Goal: Information Seeking & Learning: Compare options

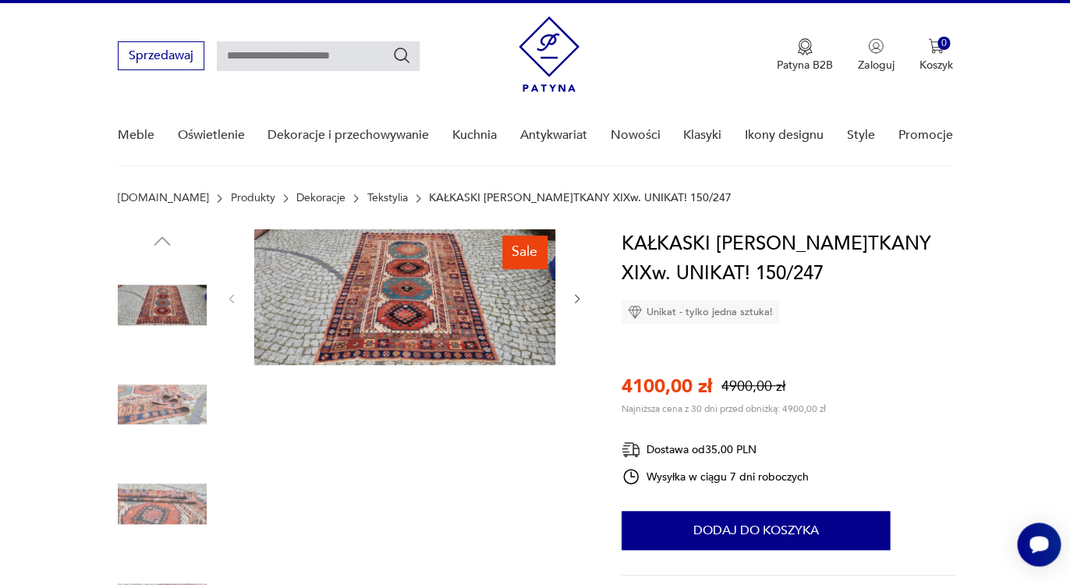
scroll to position [37, 0]
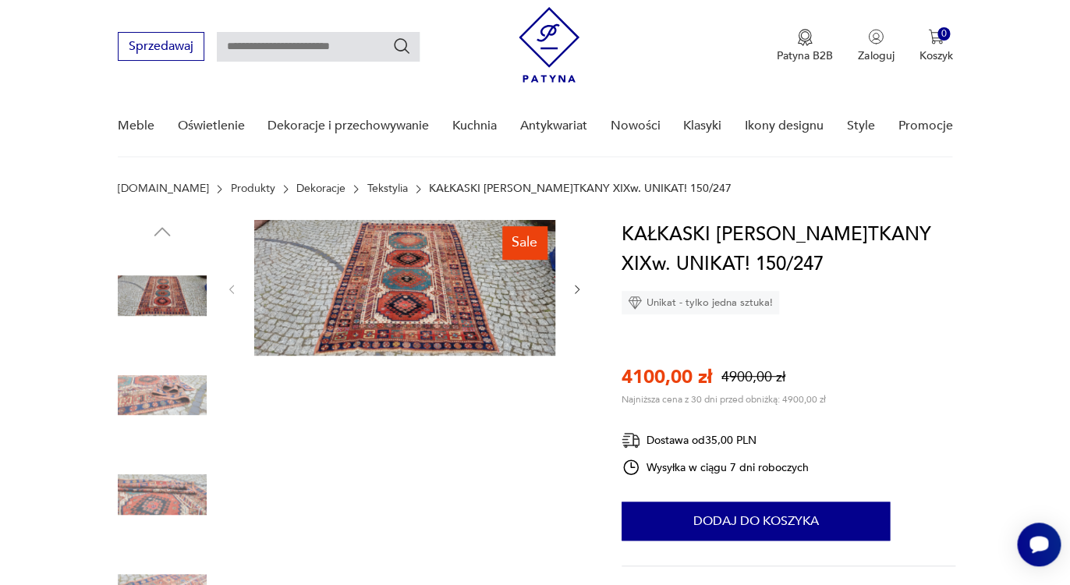
click at [506, 327] on img at bounding box center [404, 288] width 301 height 136
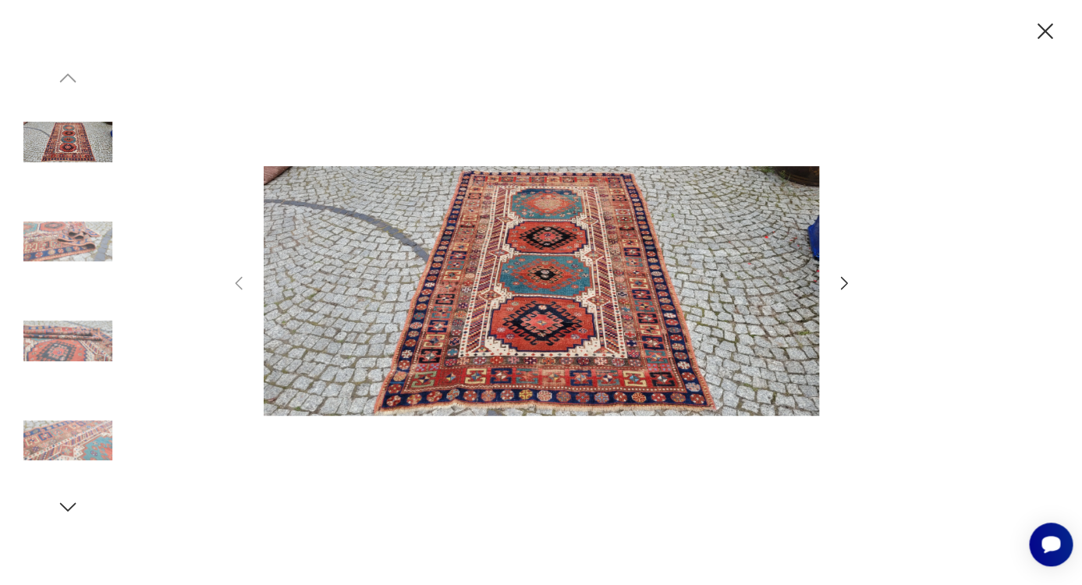
click at [843, 289] on icon "button" at bounding box center [844, 283] width 19 height 19
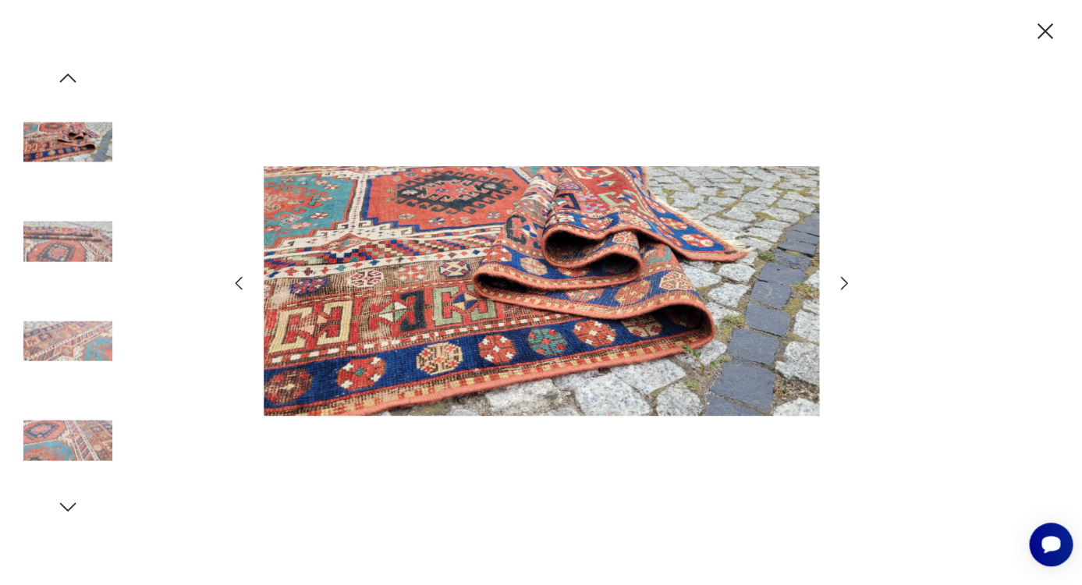
click at [843, 288] on icon "button" at bounding box center [844, 283] width 19 height 19
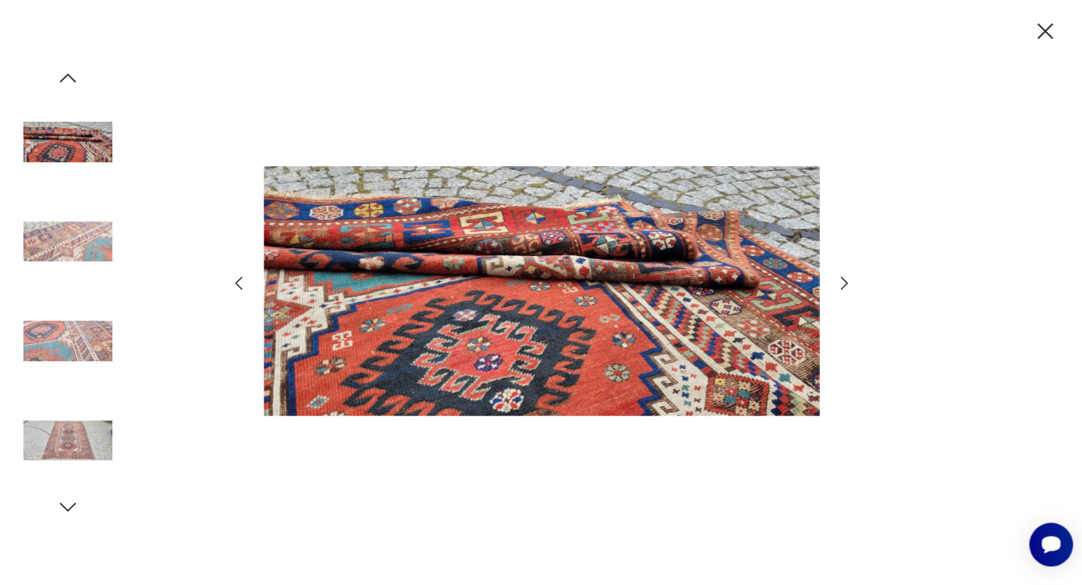
click at [1044, 31] on icon "button" at bounding box center [1046, 31] width 16 height 16
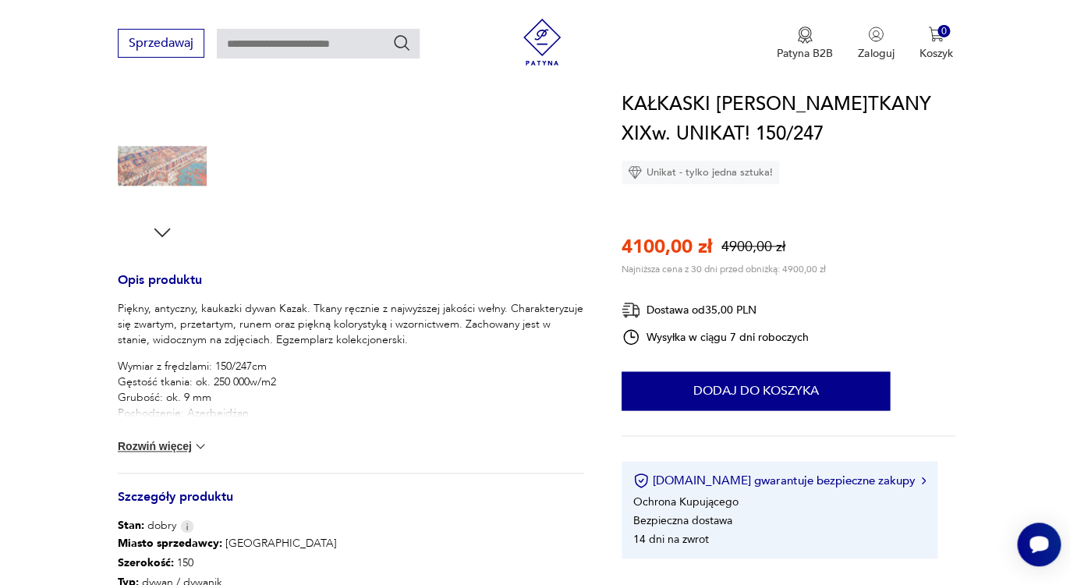
scroll to position [474, 0]
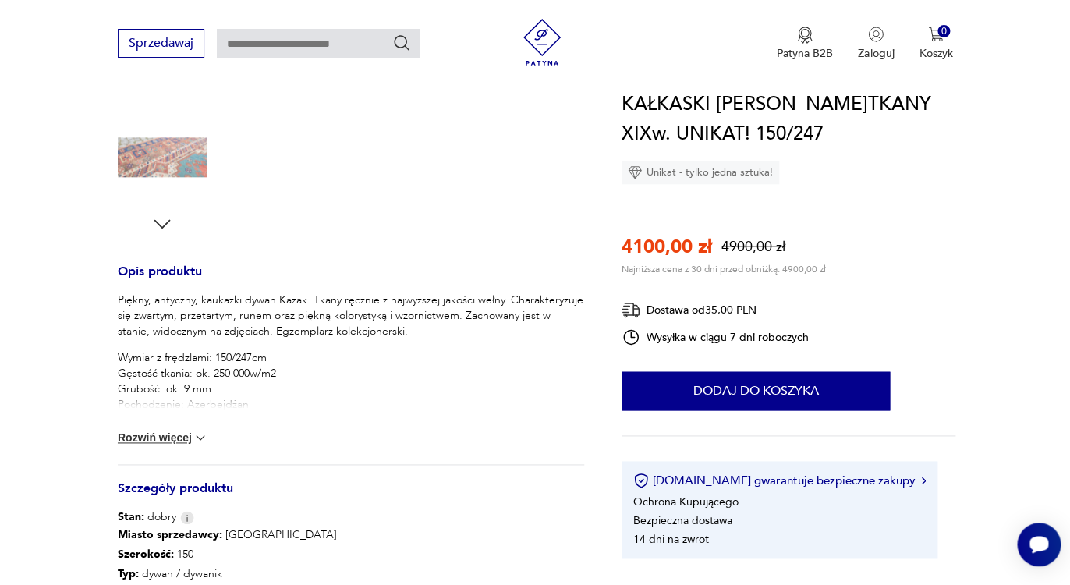
click at [197, 436] on img at bounding box center [201, 438] width 16 height 16
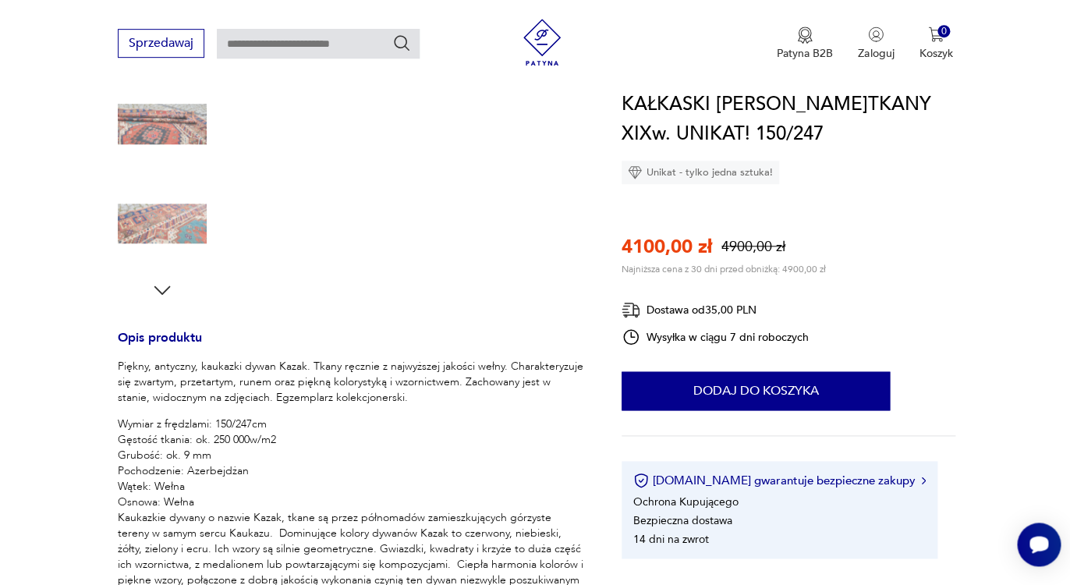
scroll to position [0, 0]
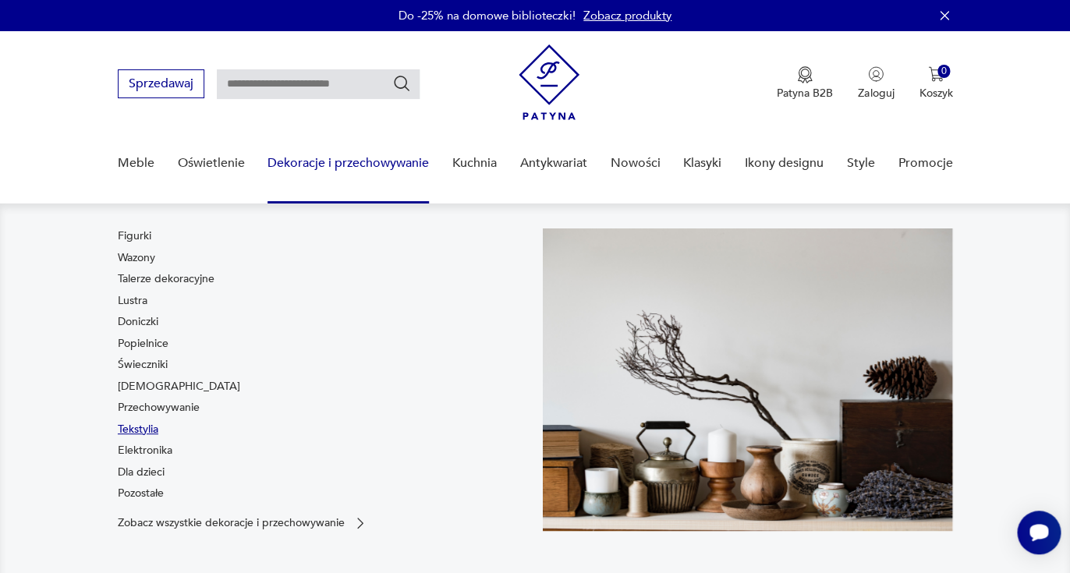
click at [146, 436] on link "Tekstylia" at bounding box center [138, 430] width 41 height 16
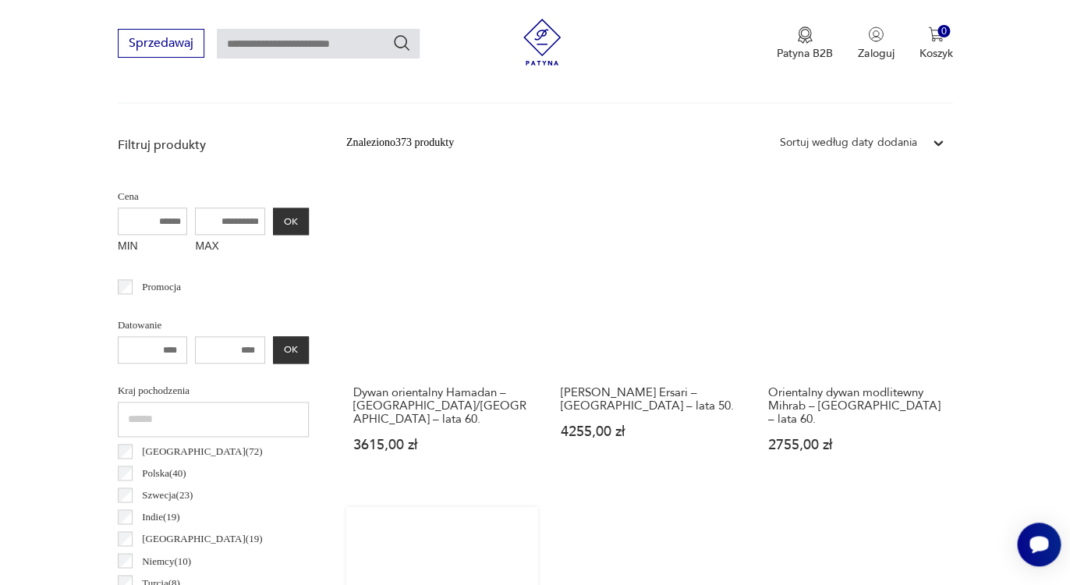
scroll to position [560, 0]
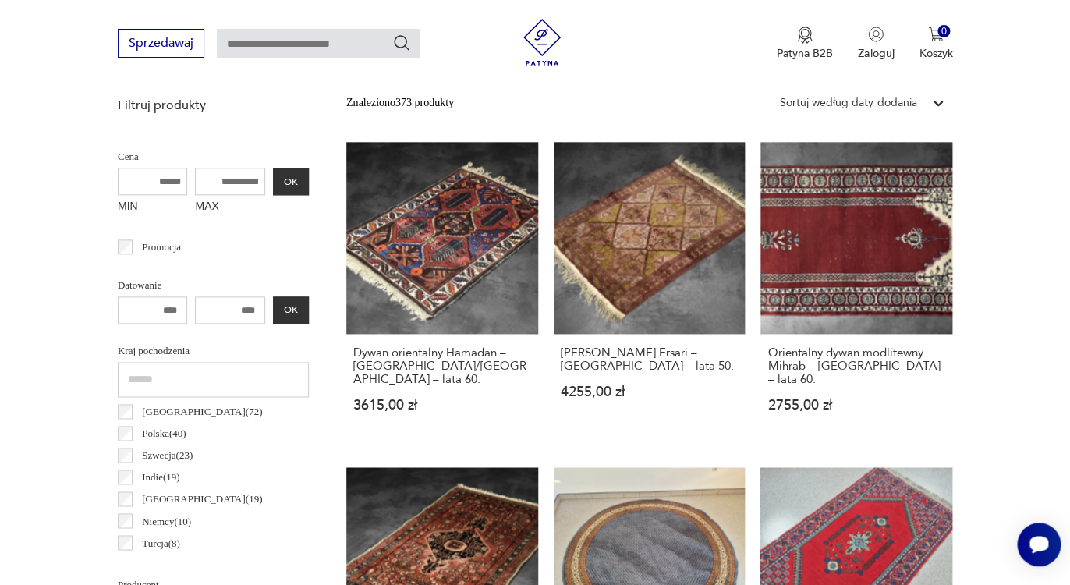
click at [890, 105] on div "Sortuj według daty dodania" at bounding box center [848, 102] width 137 height 17
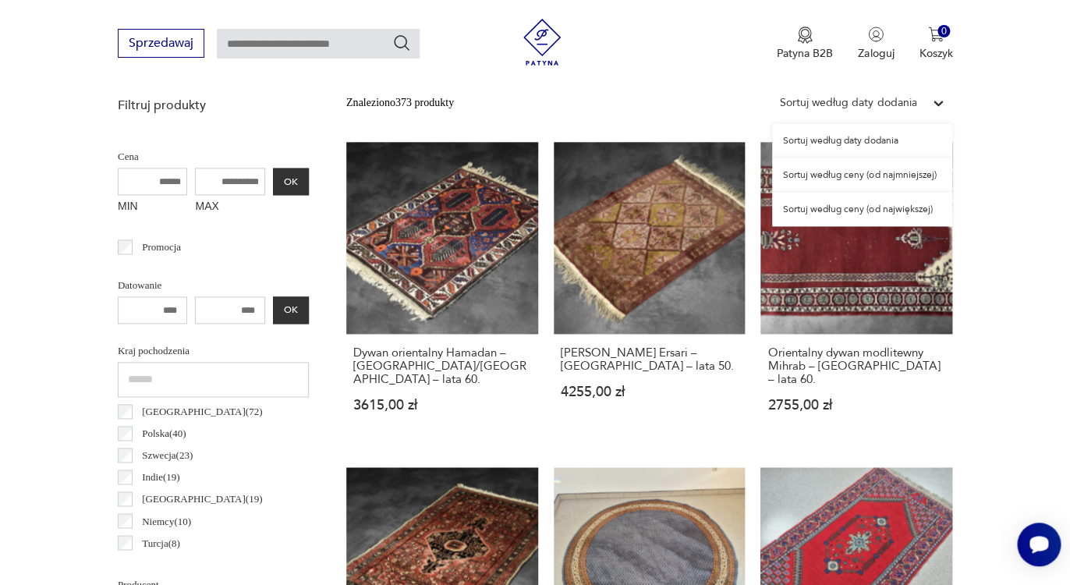
click at [863, 176] on div "Sortuj według ceny (od najmniejszej)" at bounding box center [862, 175] width 180 height 34
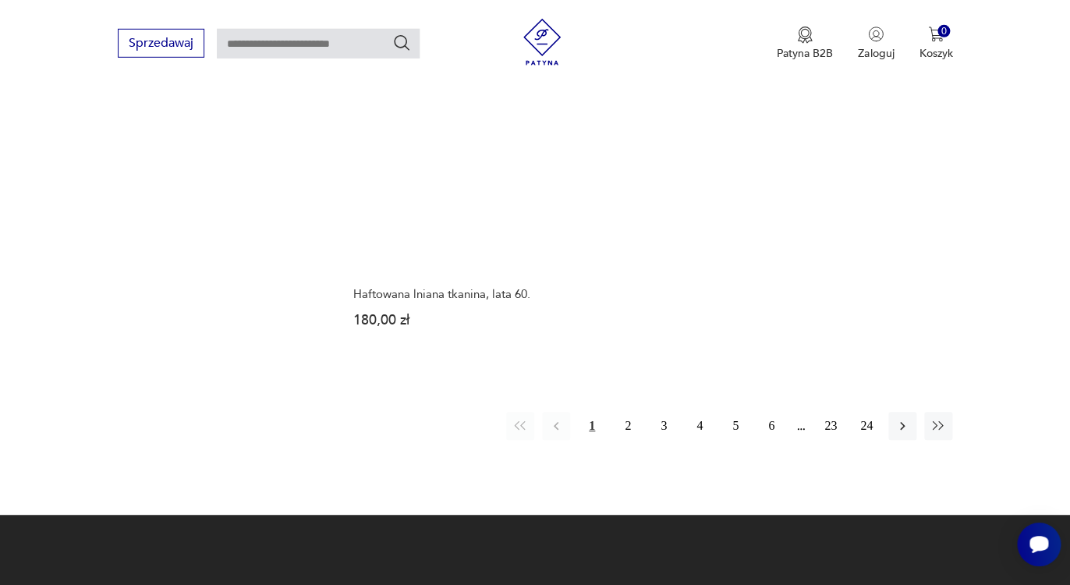
scroll to position [2175, 0]
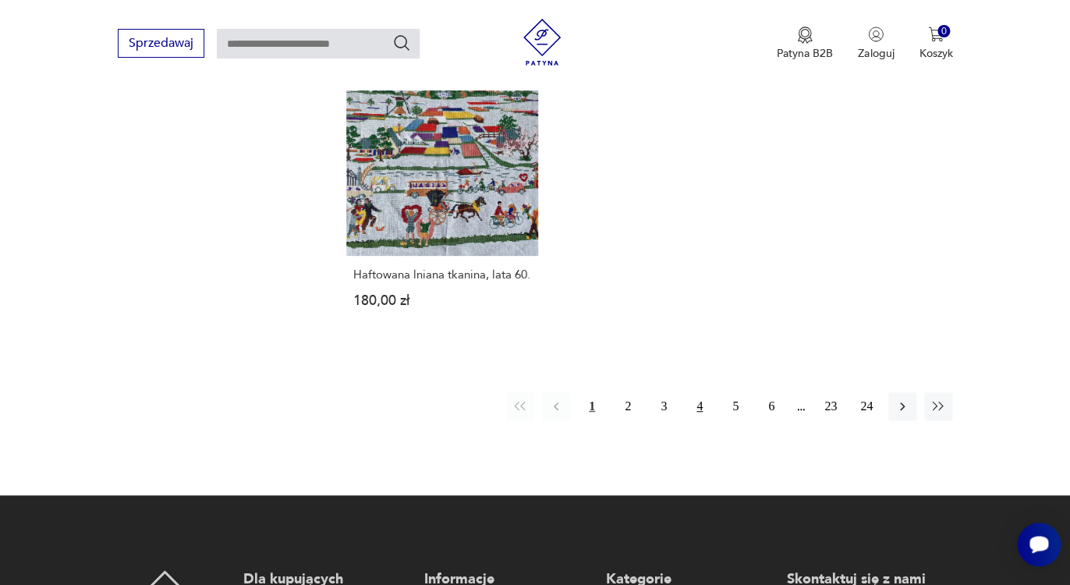
click at [702, 408] on button "4" at bounding box center [700, 406] width 28 height 28
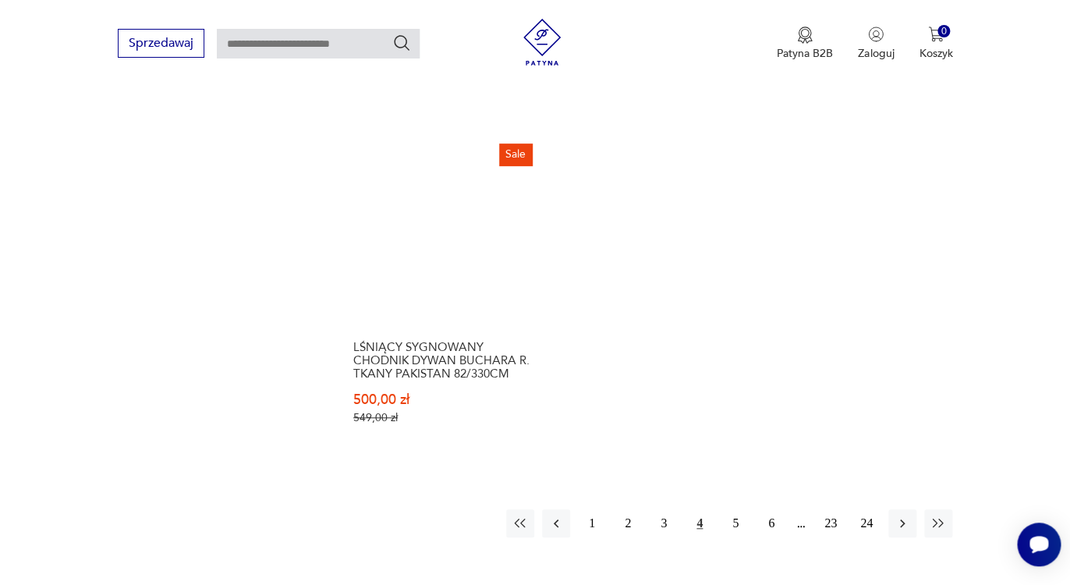
scroll to position [2288, 0]
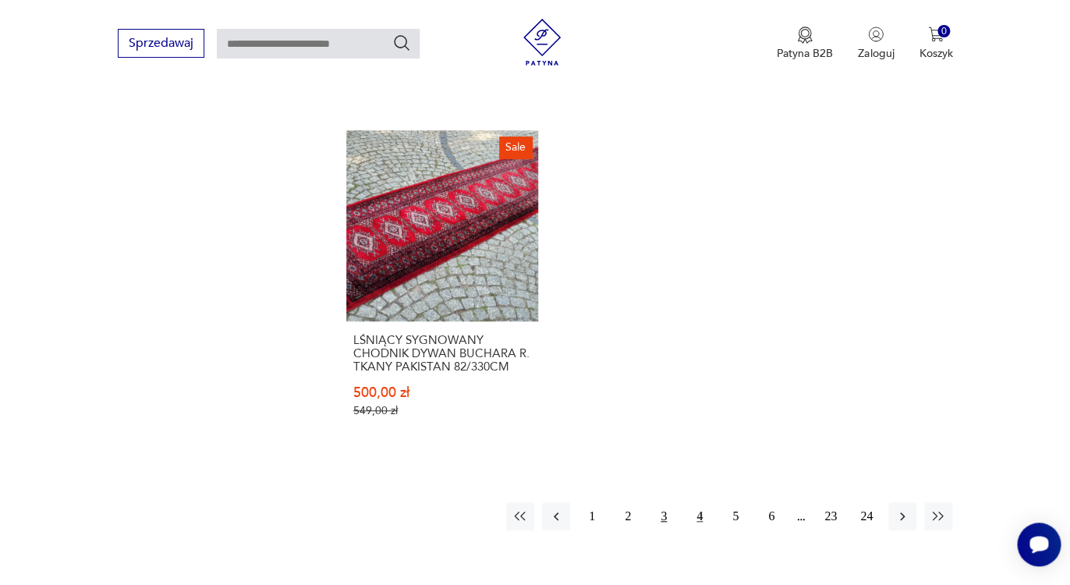
click at [666, 502] on button "3" at bounding box center [664, 516] width 28 height 28
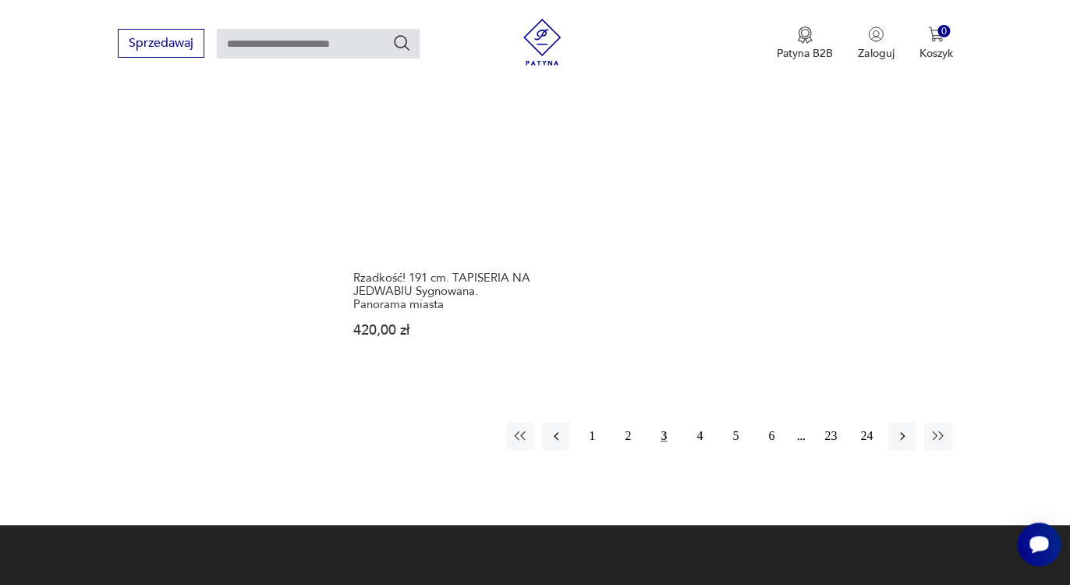
scroll to position [2338, 0]
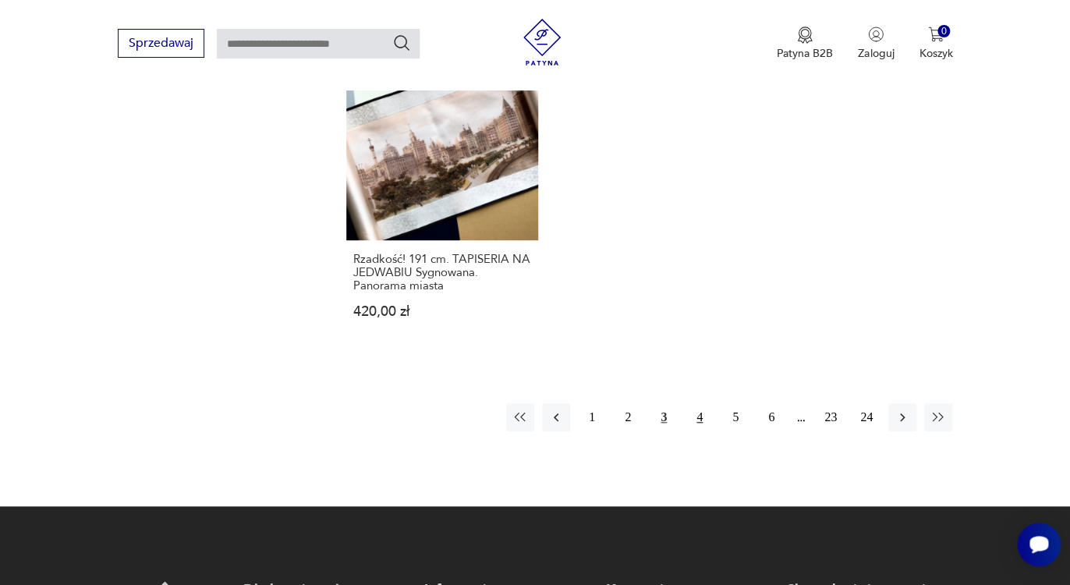
click at [705, 406] on button "4" at bounding box center [700, 417] width 28 height 28
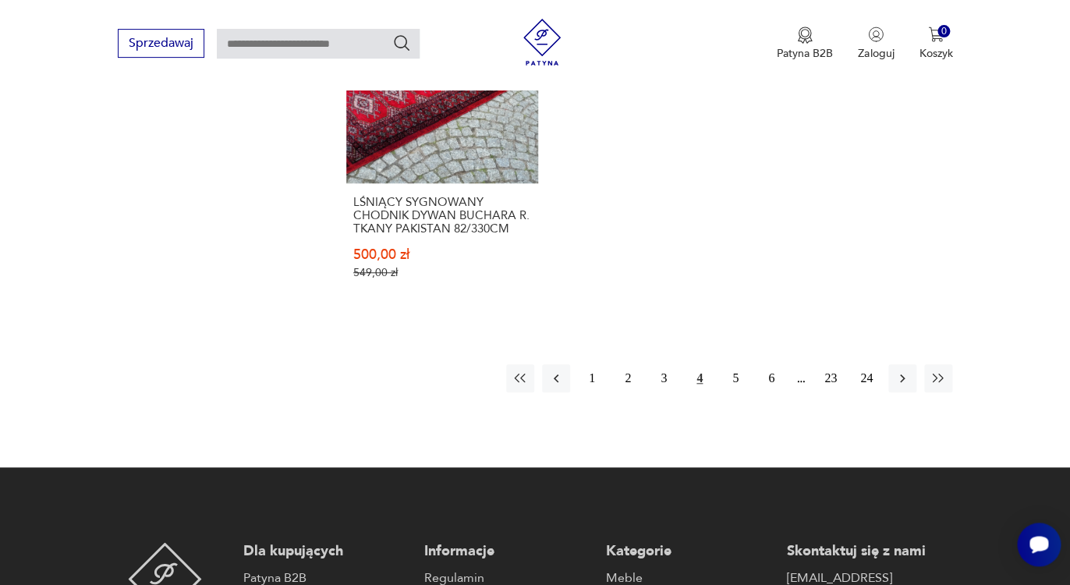
scroll to position [2450, 0]
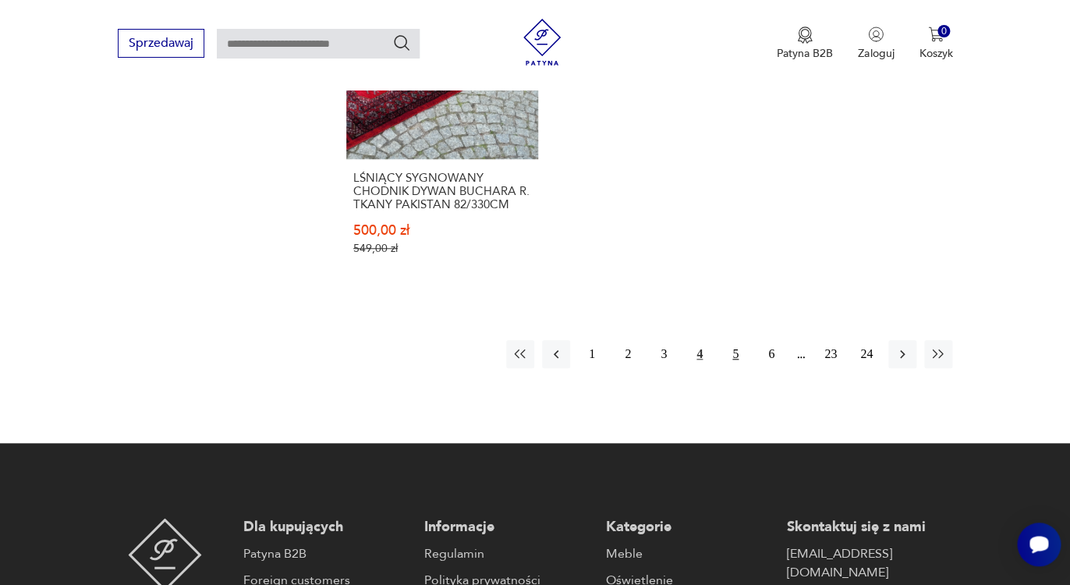
click at [736, 340] on button "5" at bounding box center [736, 354] width 28 height 28
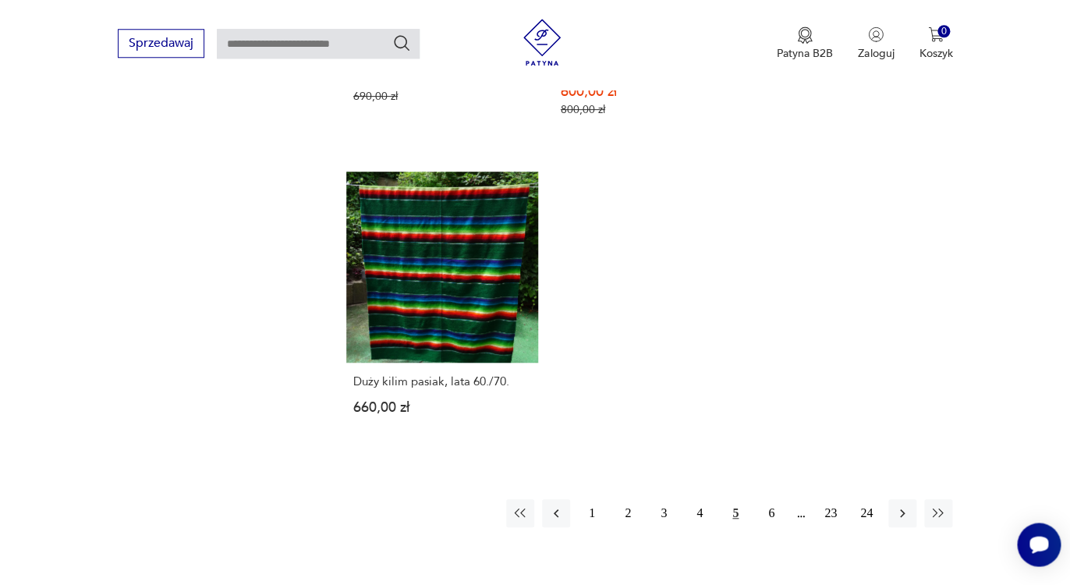
scroll to position [2250, 0]
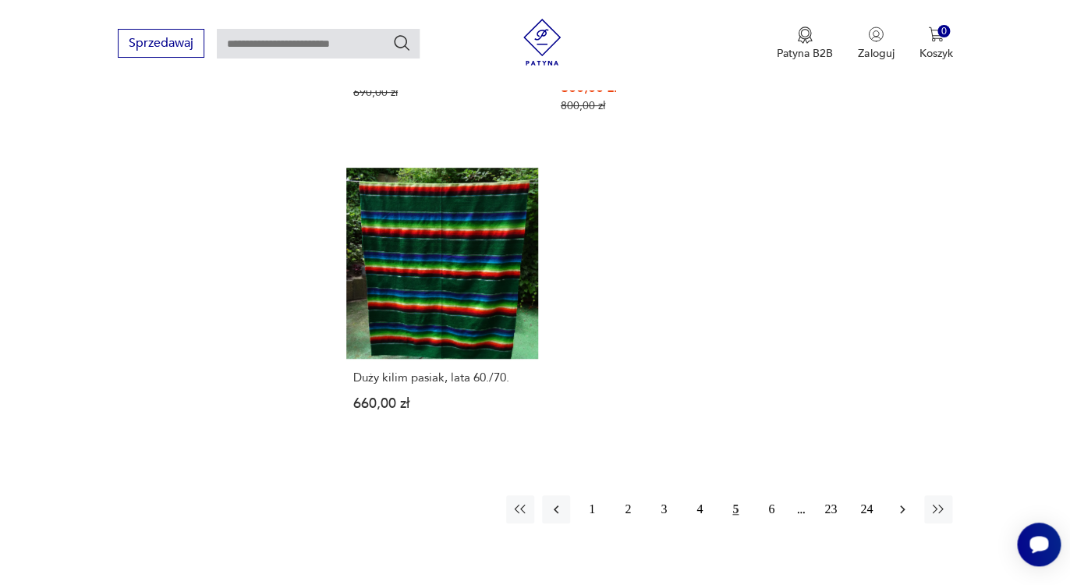
click at [901, 495] on button "button" at bounding box center [903, 509] width 28 height 28
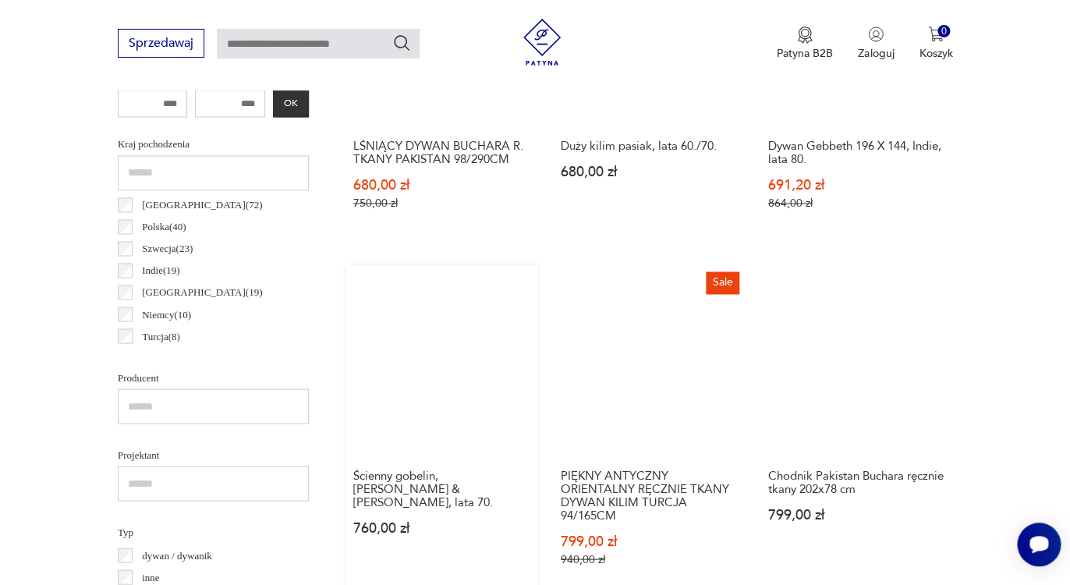
scroll to position [790, 0]
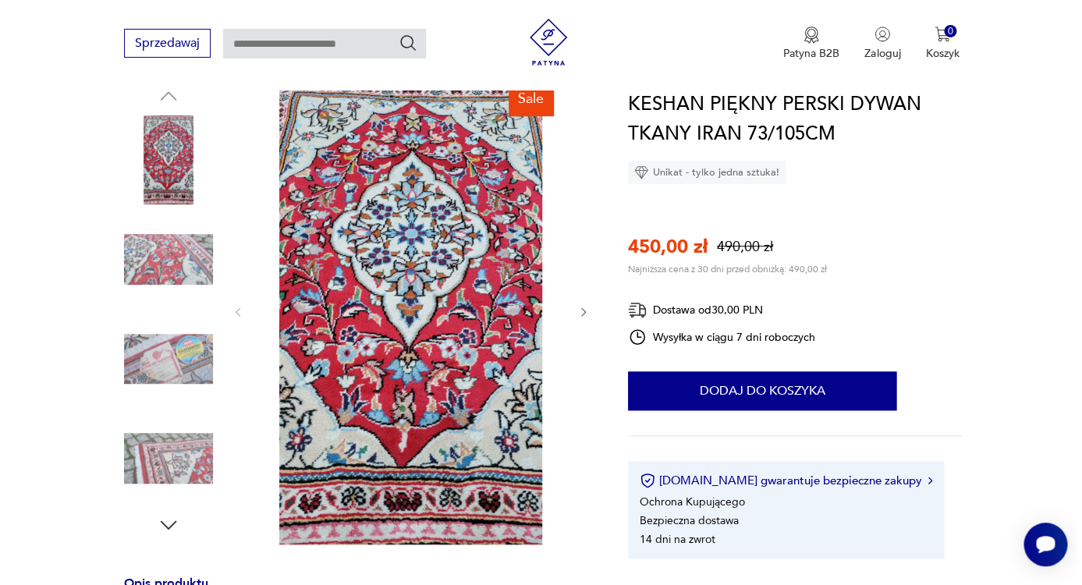
scroll to position [187, 0]
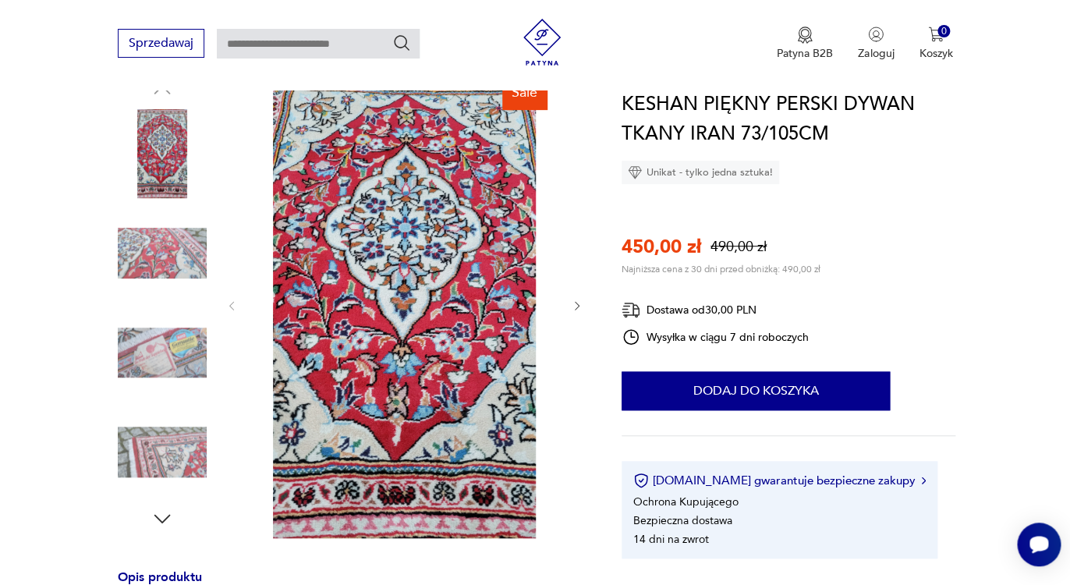
click at [459, 353] on img at bounding box center [404, 304] width 301 height 468
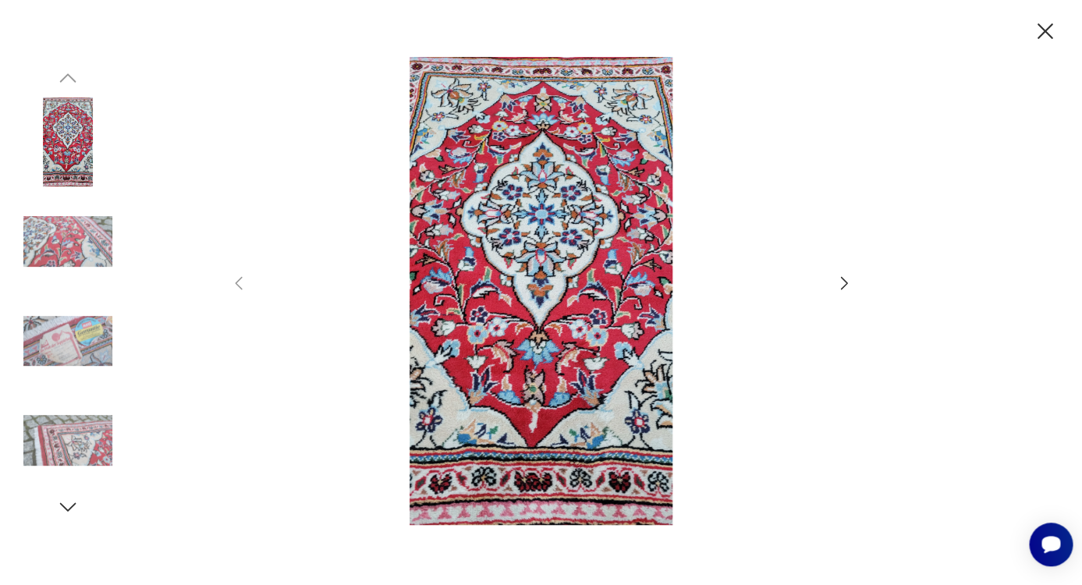
click at [845, 286] on icon "button" at bounding box center [844, 283] width 19 height 19
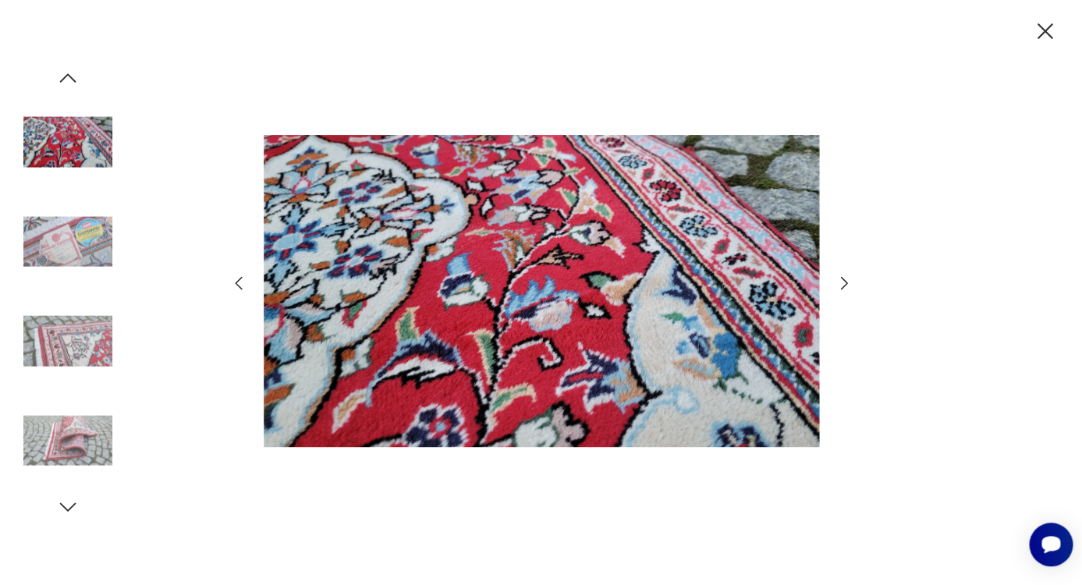
click at [845, 286] on icon "button" at bounding box center [843, 283] width 7 height 12
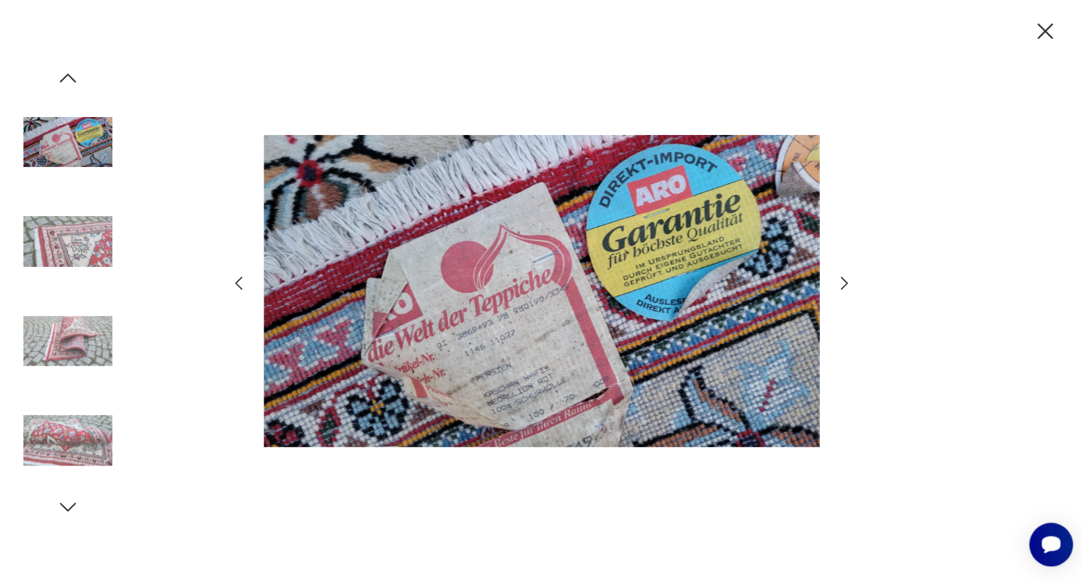
click at [845, 286] on icon "button" at bounding box center [843, 283] width 7 height 12
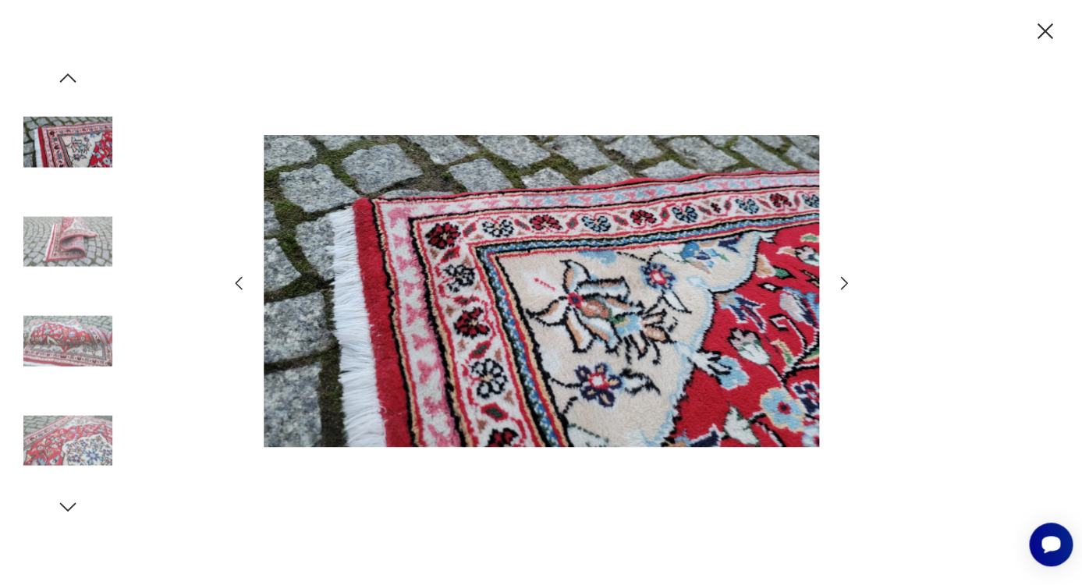
click at [845, 286] on icon "button" at bounding box center [843, 283] width 7 height 12
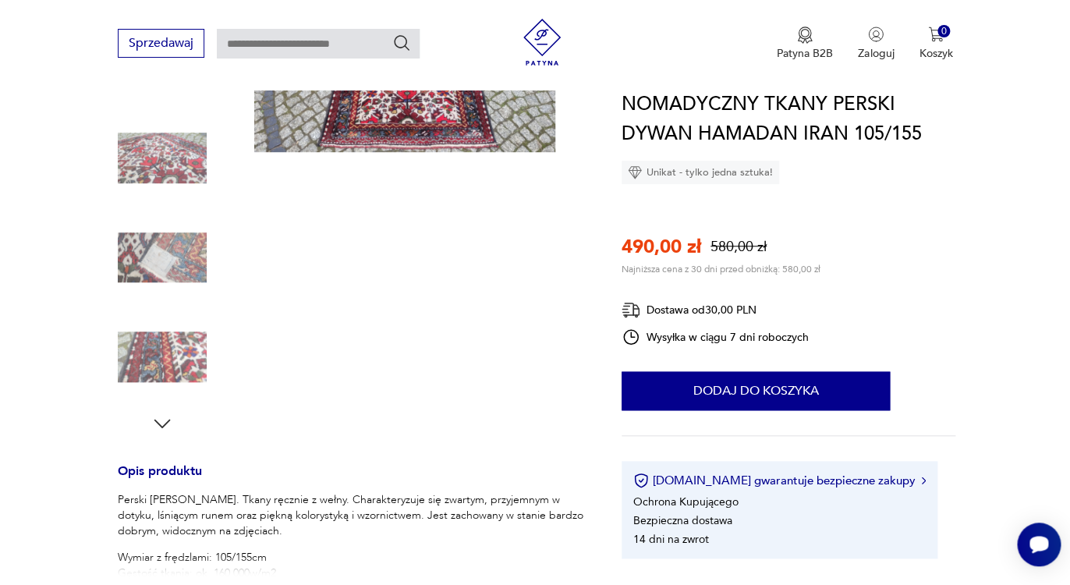
scroll to position [337, 0]
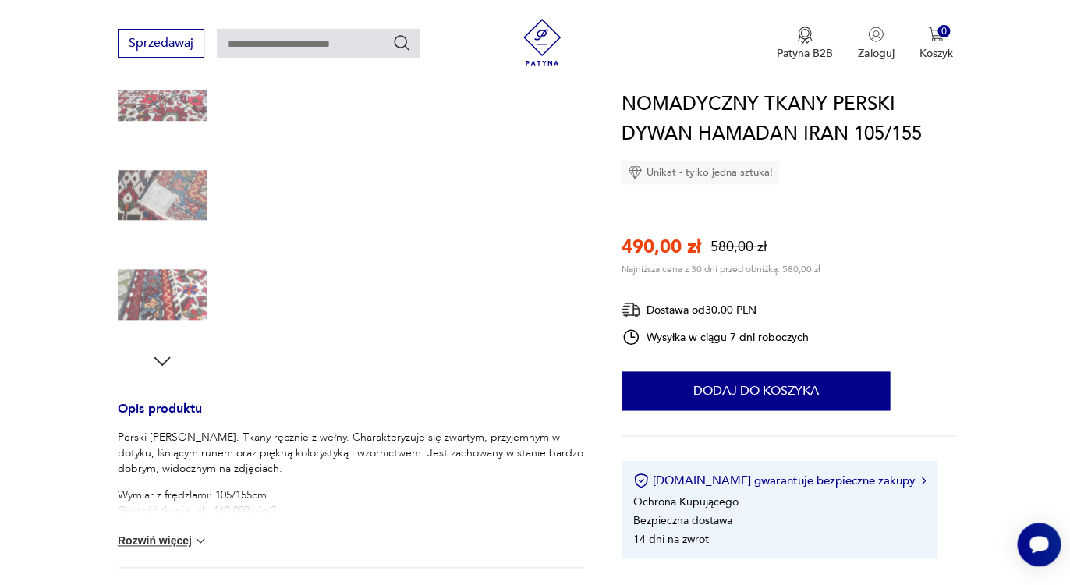
click at [191, 538] on button "Rozwiń więcej" at bounding box center [163, 541] width 91 height 16
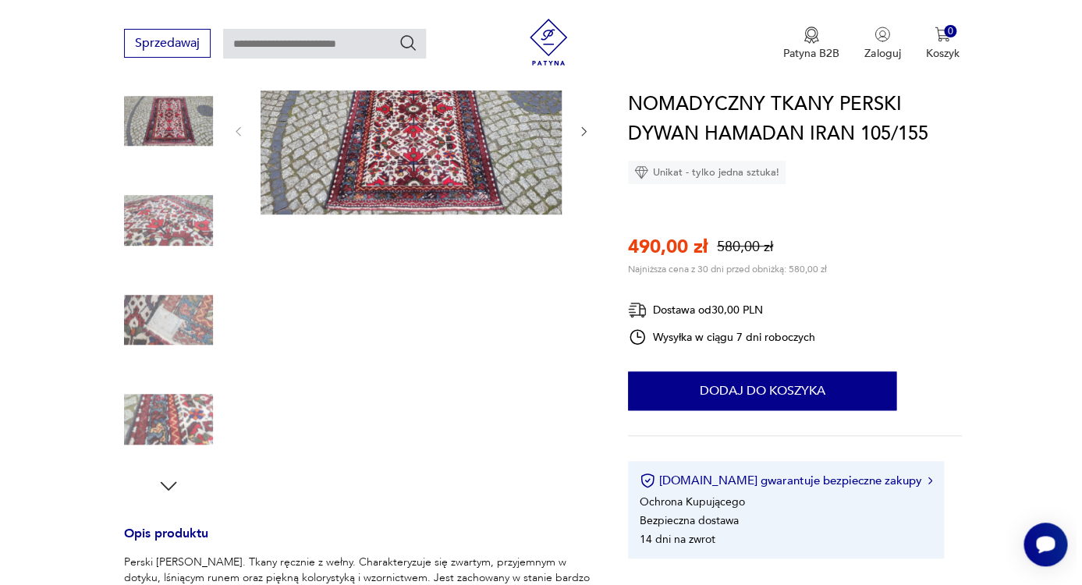
scroll to position [0, 0]
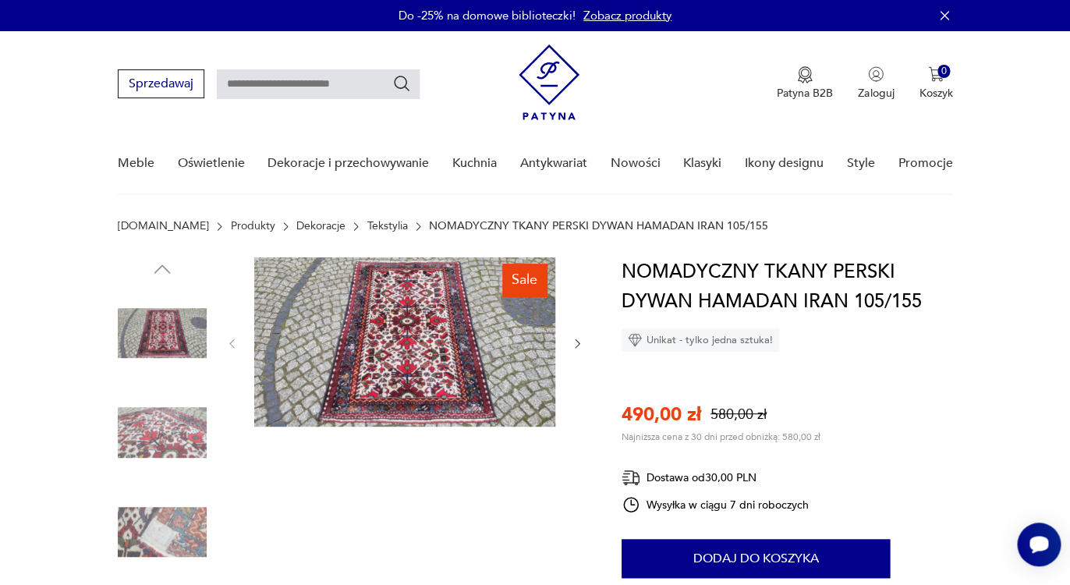
click at [341, 419] on img at bounding box center [404, 341] width 301 height 169
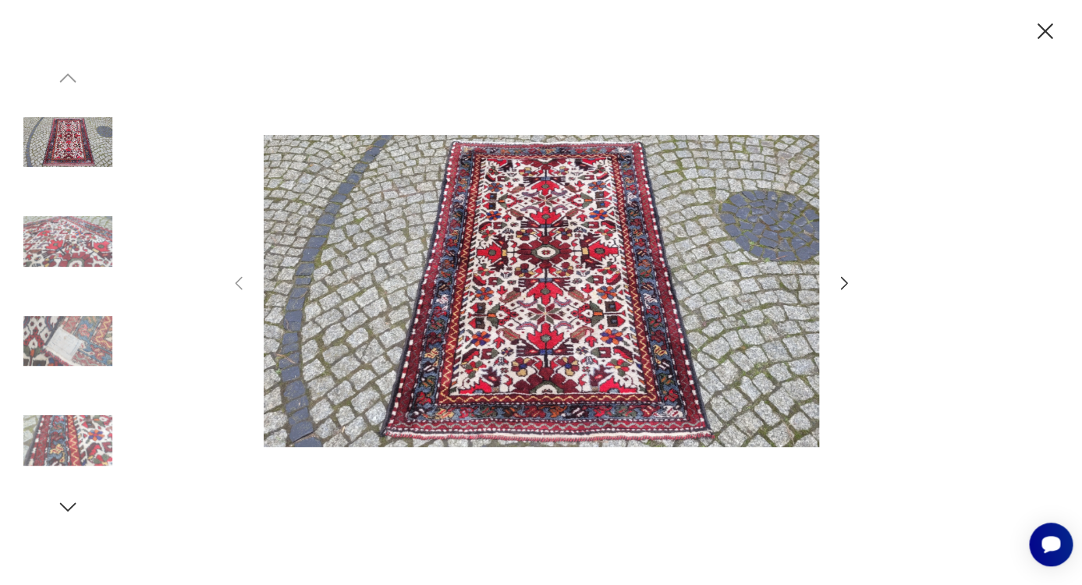
click at [843, 283] on icon "button" at bounding box center [844, 283] width 19 height 19
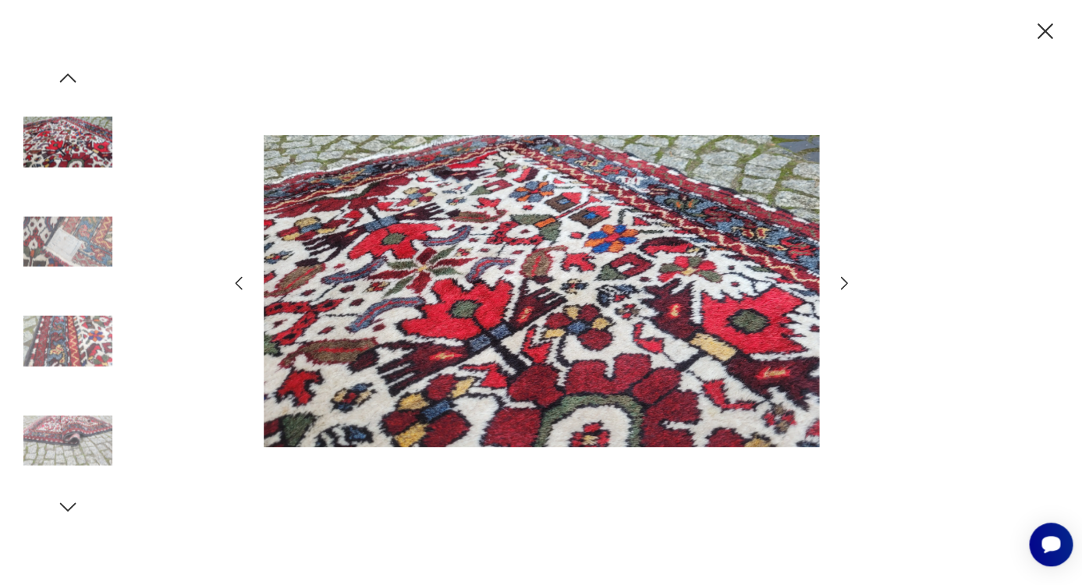
click at [843, 283] on icon "button" at bounding box center [844, 283] width 19 height 19
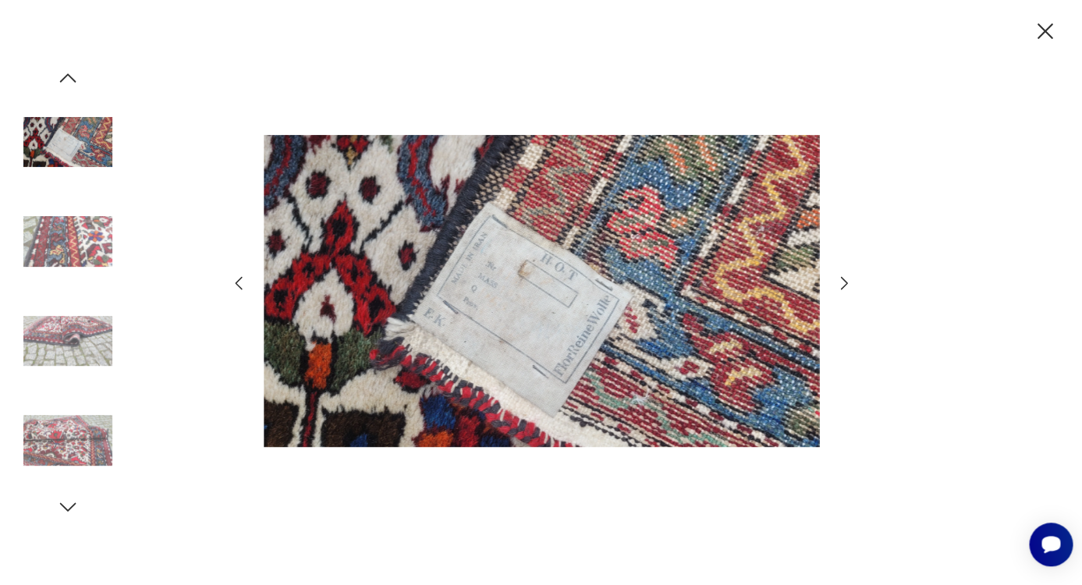
click at [843, 283] on icon "button" at bounding box center [844, 283] width 19 height 19
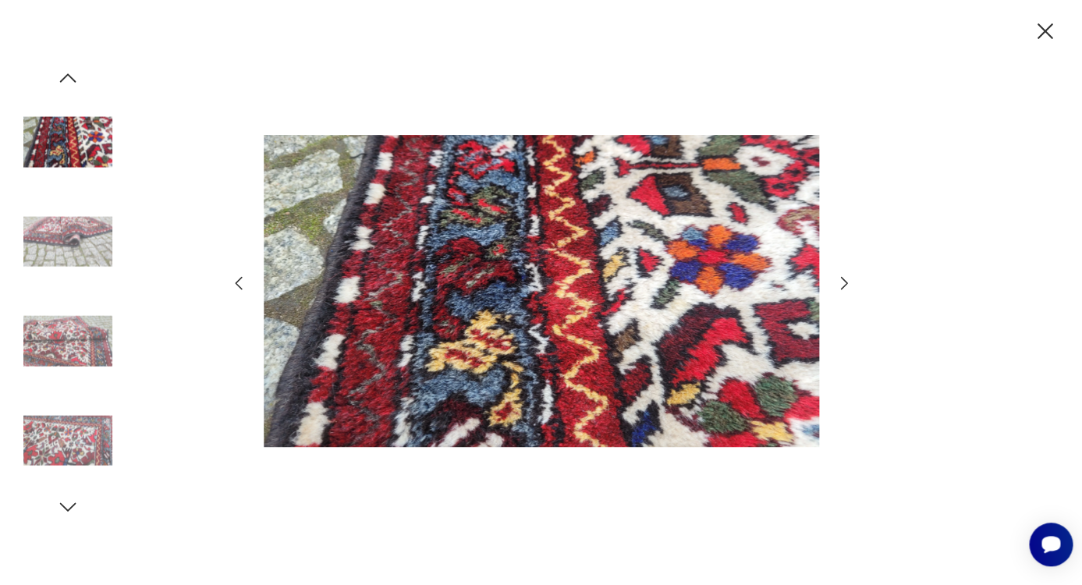
click at [843, 283] on icon "button" at bounding box center [844, 283] width 19 height 19
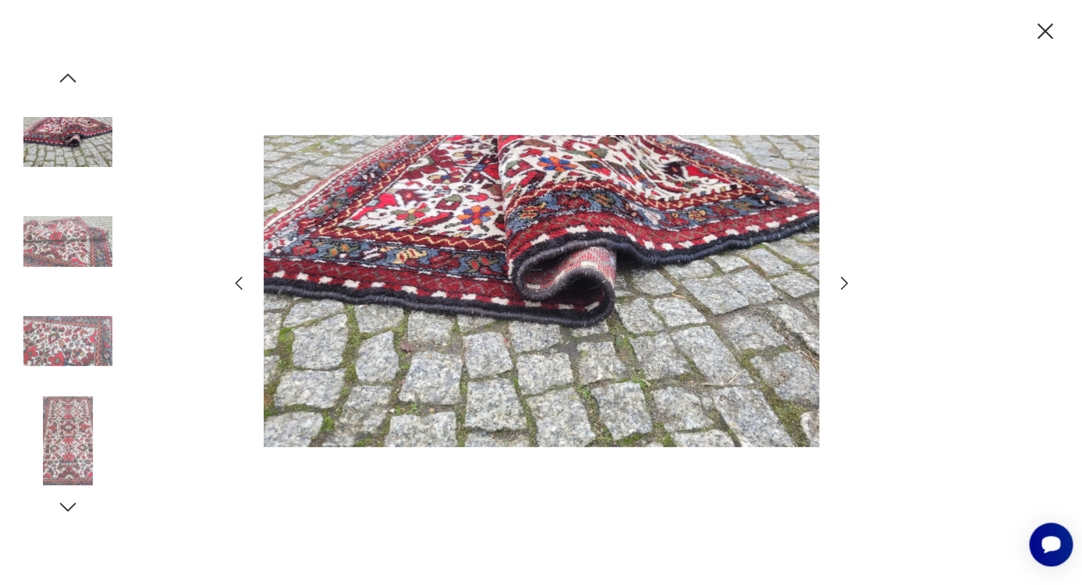
drag, startPoint x: 843, startPoint y: 283, endPoint x: 843, endPoint y: 257, distance: 25.7
click at [843, 284] on icon "button" at bounding box center [844, 283] width 19 height 19
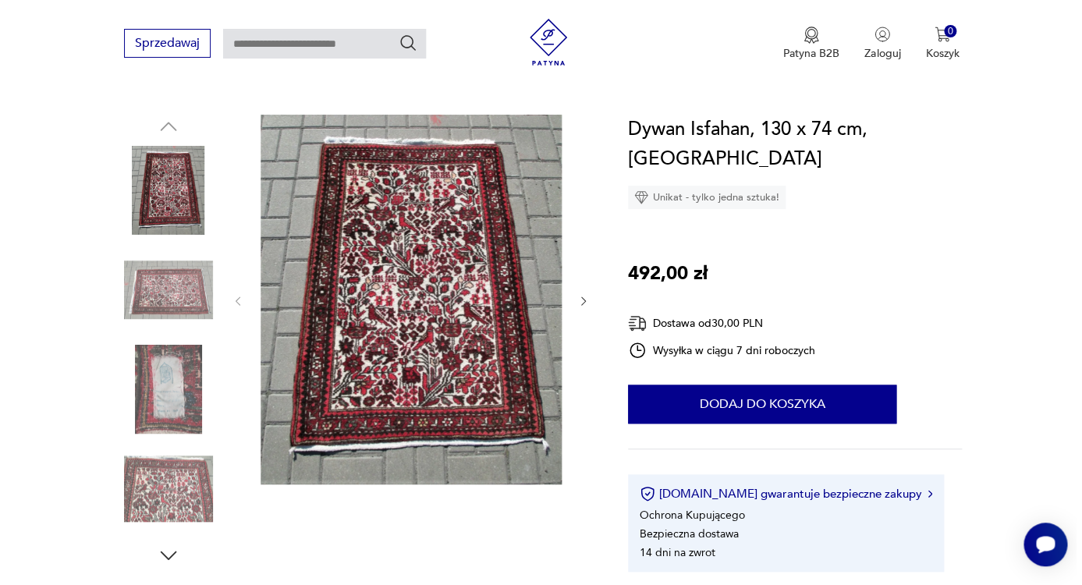
scroll to position [162, 0]
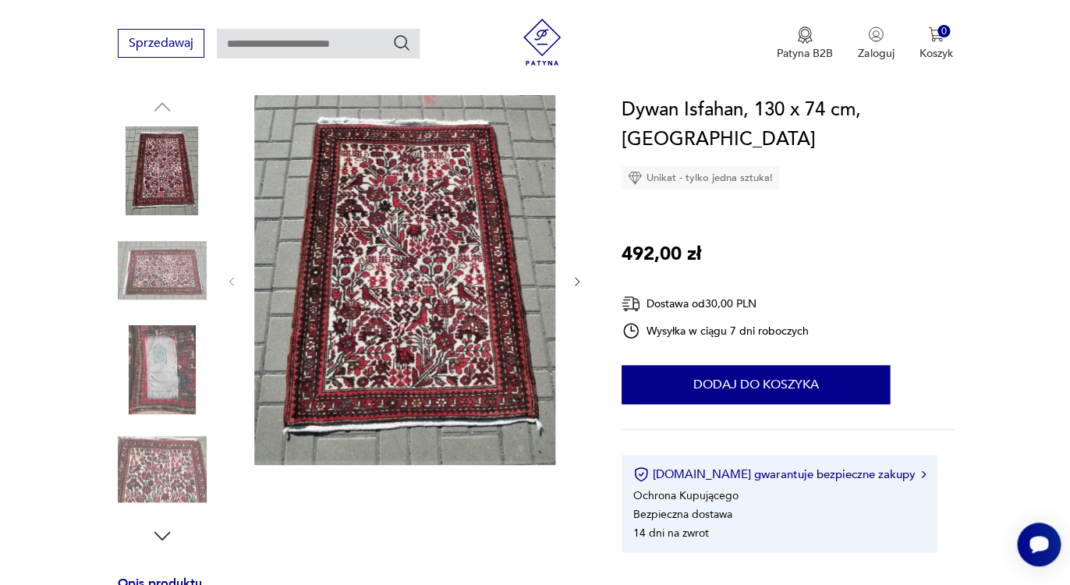
click at [490, 367] on img at bounding box center [404, 280] width 301 height 370
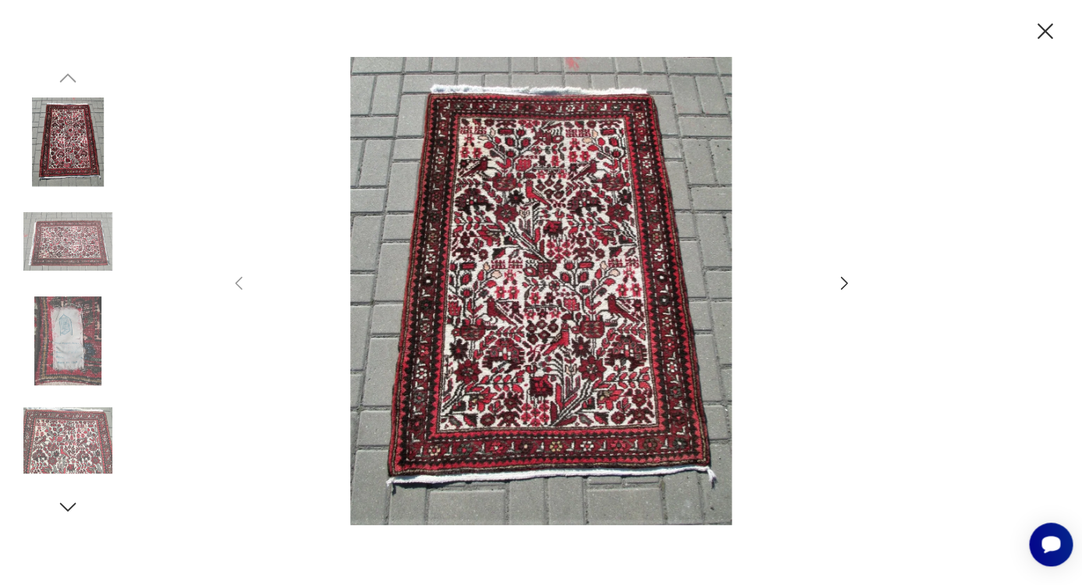
click at [847, 283] on icon "button" at bounding box center [843, 283] width 7 height 12
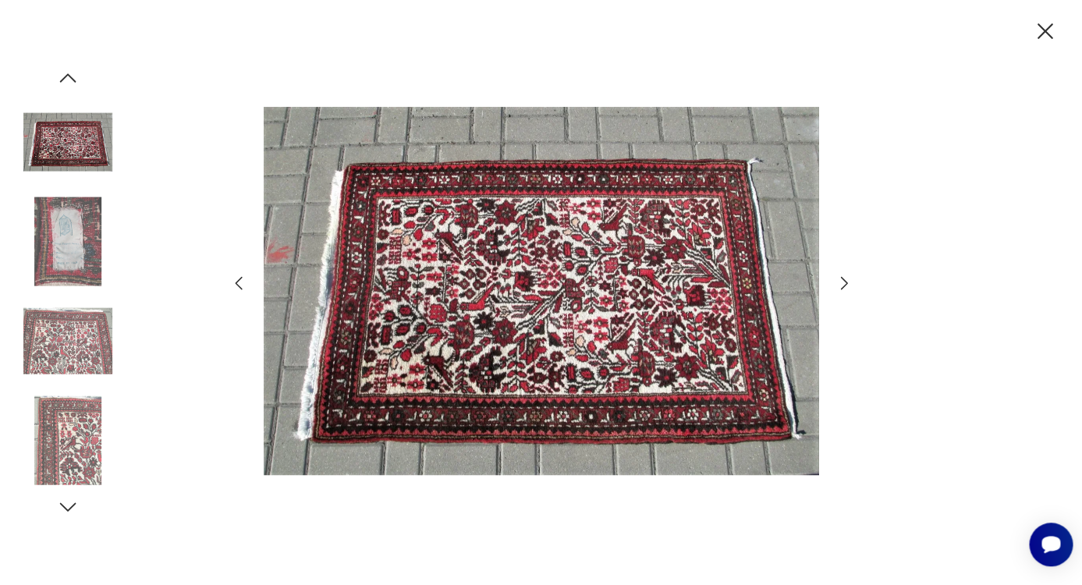
click at [847, 283] on icon "button" at bounding box center [843, 283] width 7 height 12
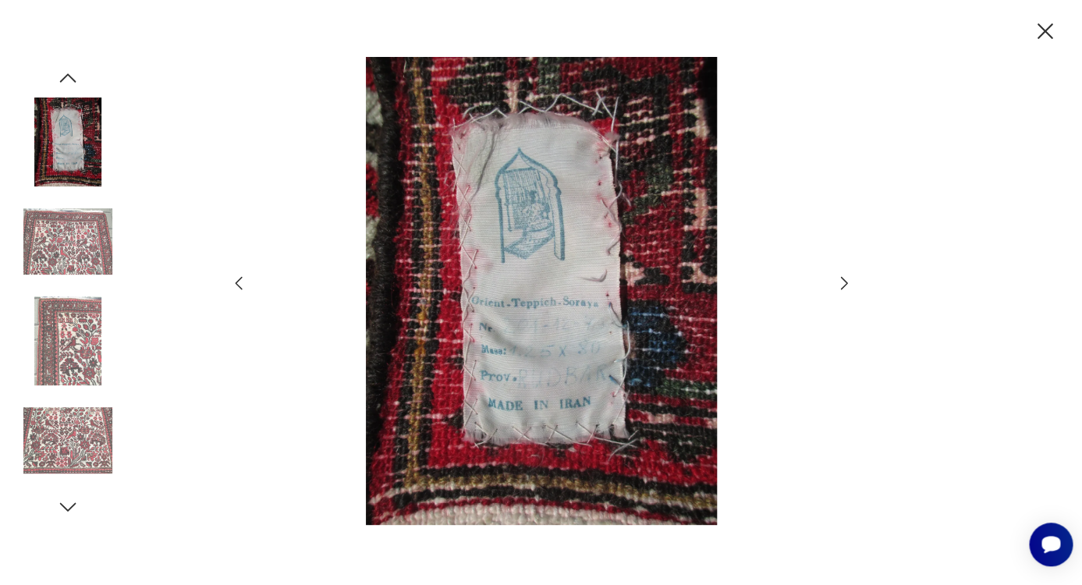
click at [848, 284] on icon "button" at bounding box center [844, 283] width 19 height 19
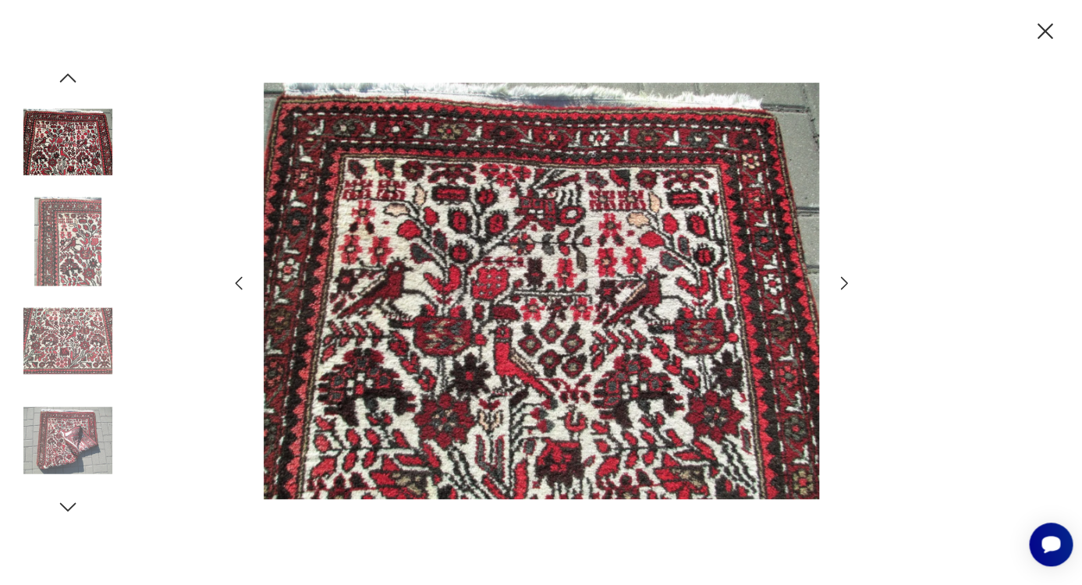
click at [848, 284] on icon "button" at bounding box center [844, 283] width 19 height 19
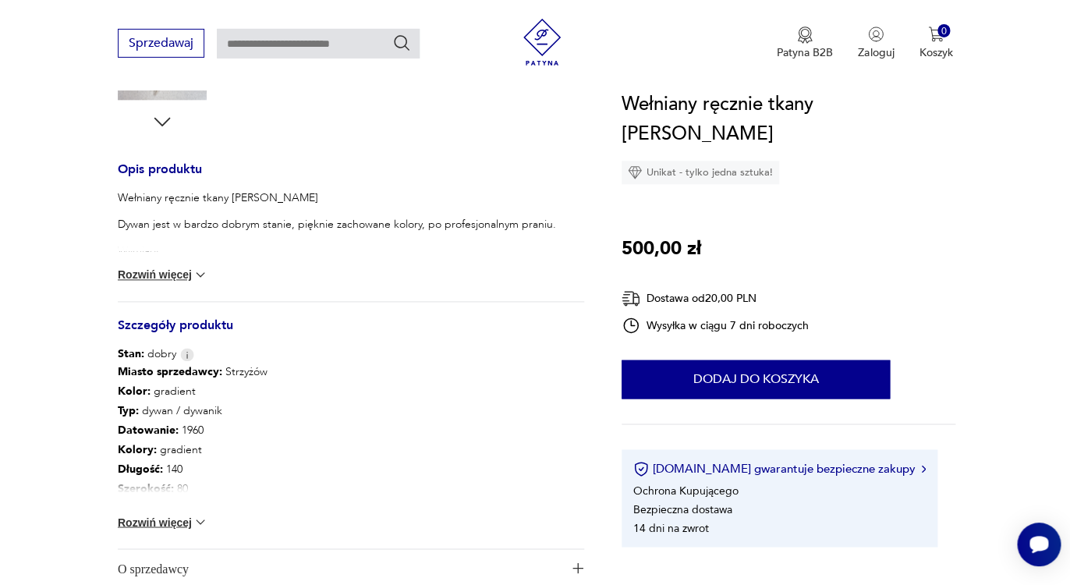
scroll to position [624, 0]
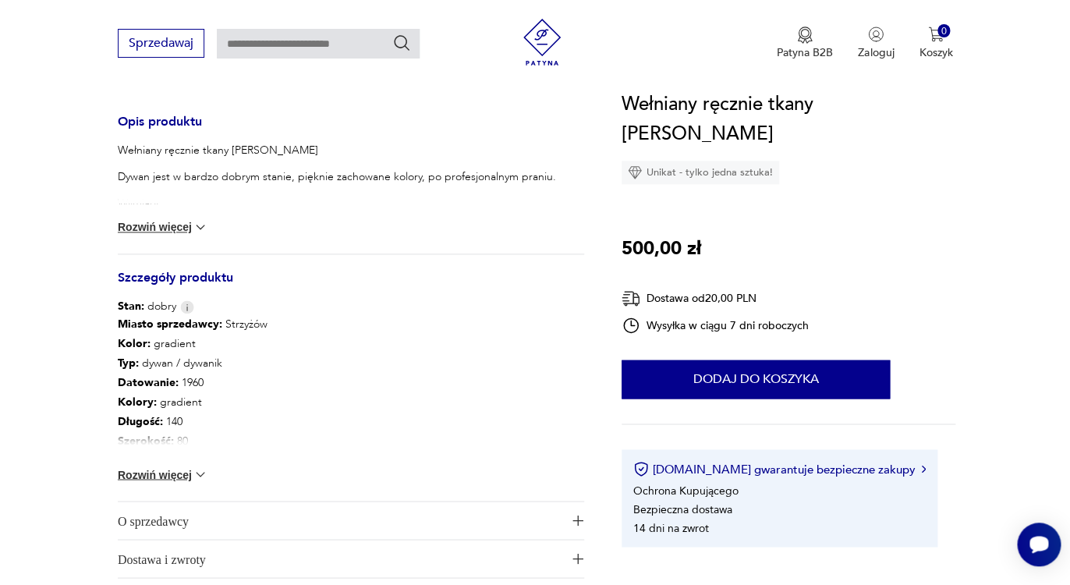
click at [193, 224] on img at bounding box center [201, 227] width 16 height 16
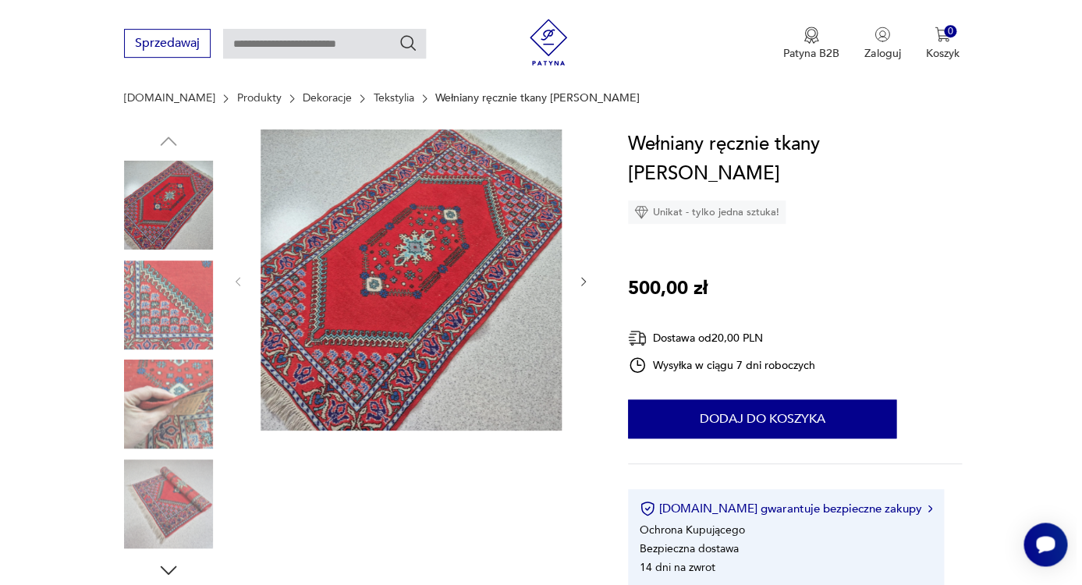
scroll to position [0, 0]
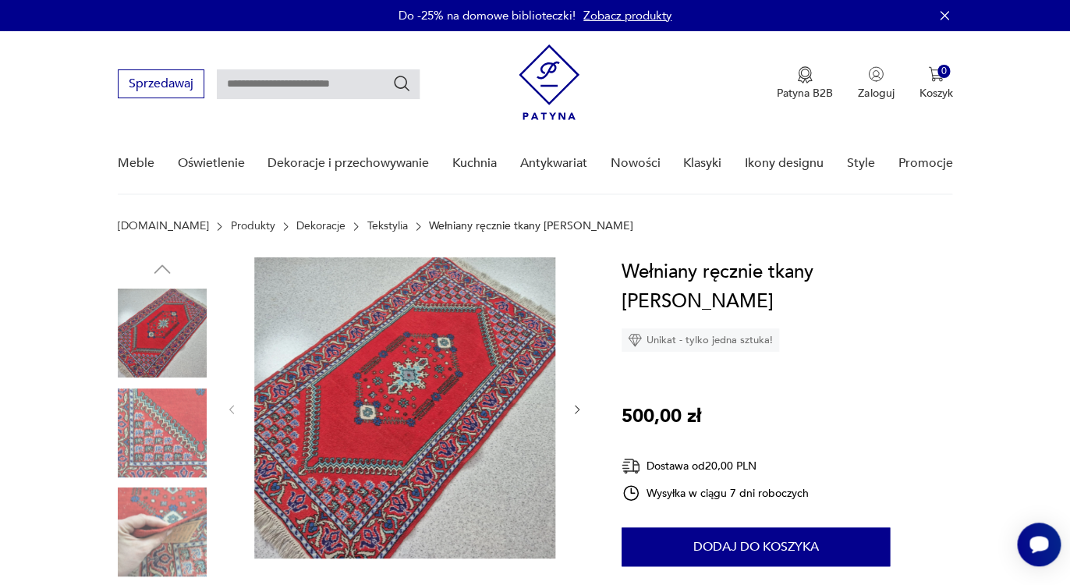
click at [470, 389] on img at bounding box center [404, 407] width 301 height 301
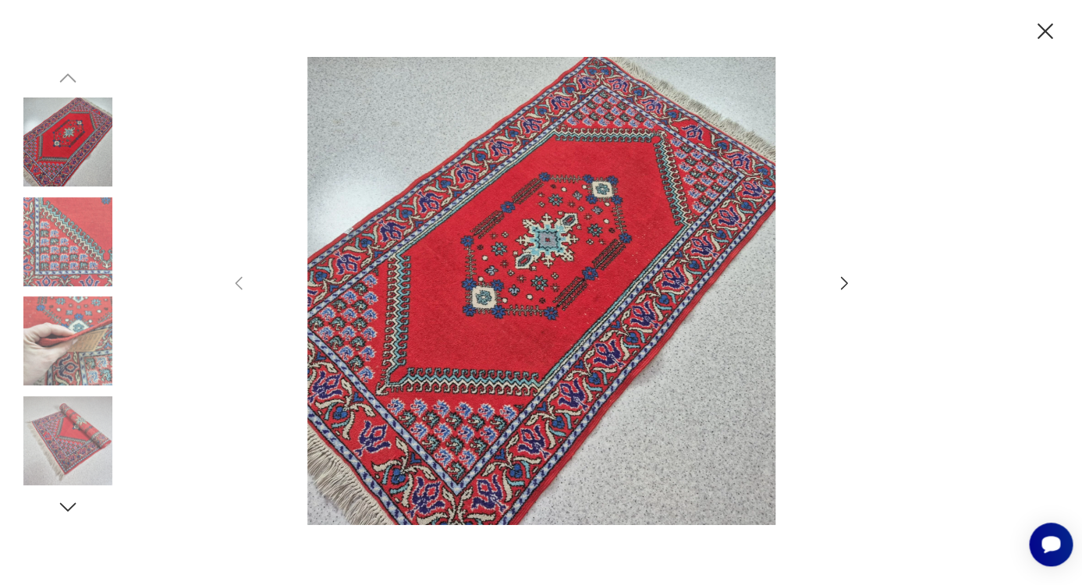
click at [839, 286] on icon "button" at bounding box center [844, 283] width 19 height 19
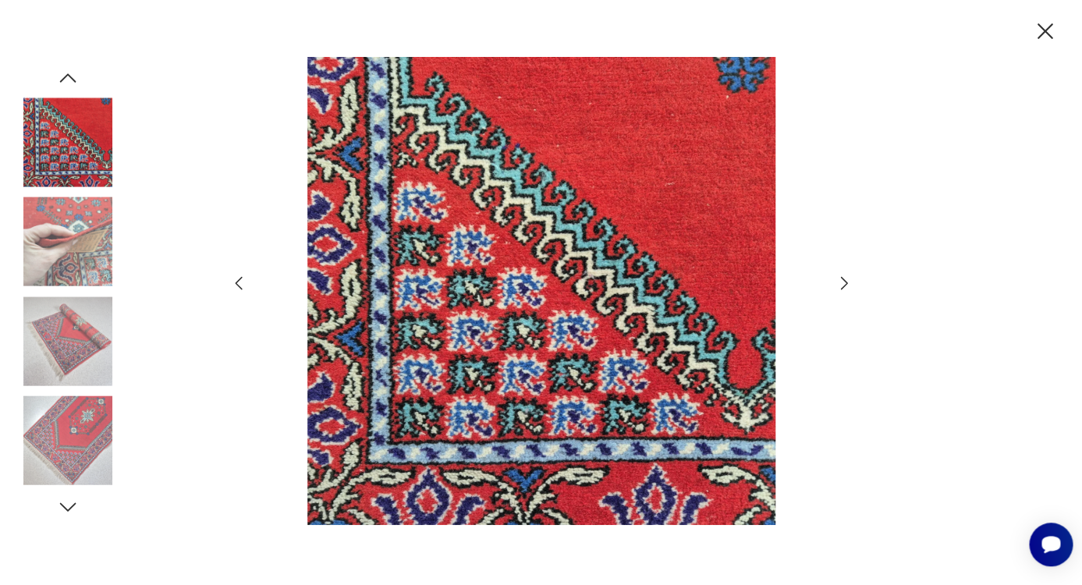
click at [843, 285] on icon "button" at bounding box center [844, 283] width 19 height 19
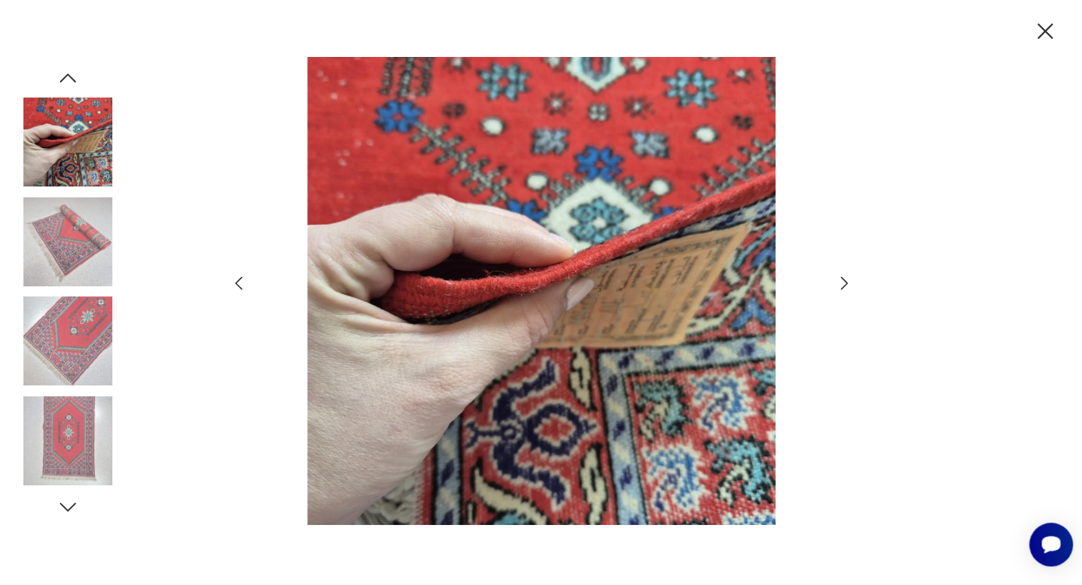
click at [843, 285] on icon "button" at bounding box center [844, 283] width 19 height 19
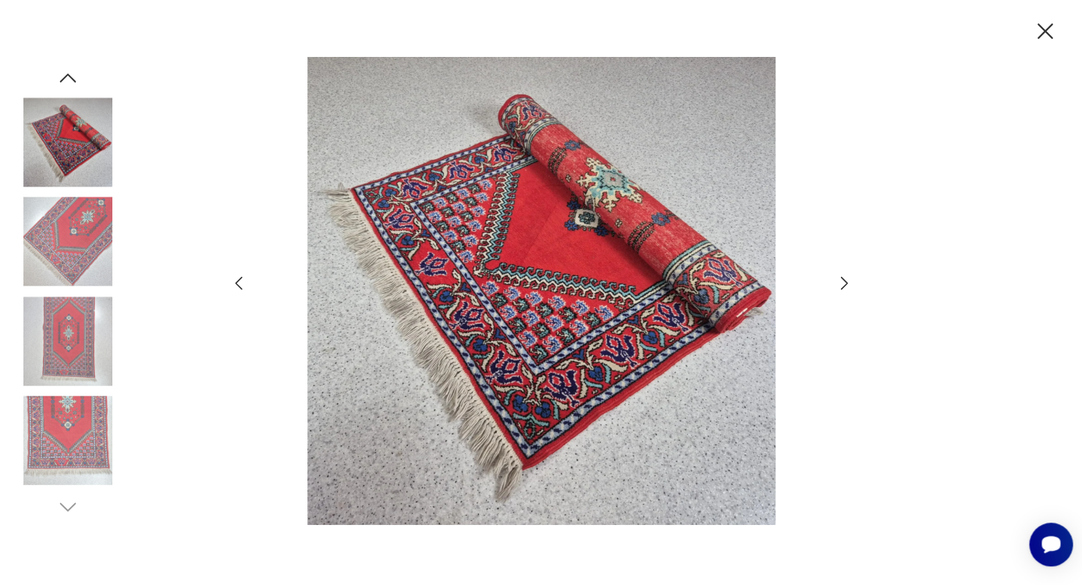
click at [843, 285] on icon "button" at bounding box center [844, 283] width 19 height 19
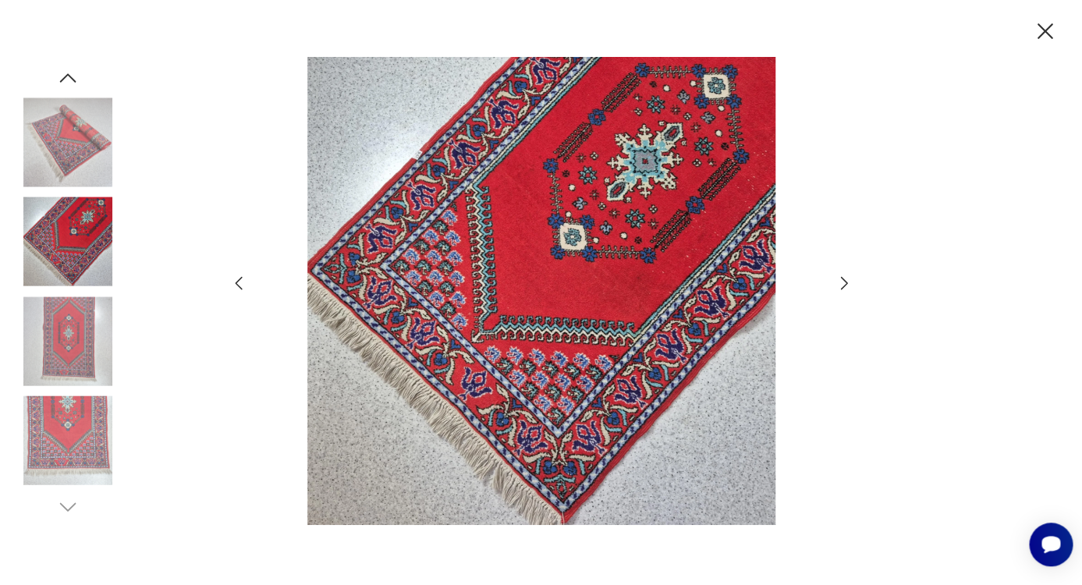
click at [843, 285] on icon "button" at bounding box center [844, 283] width 19 height 19
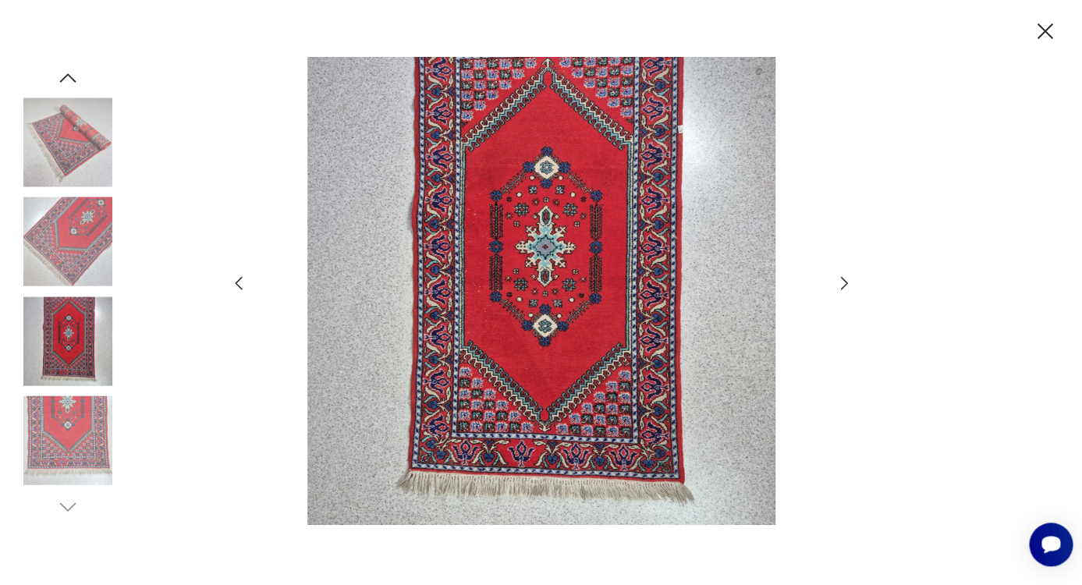
click at [843, 285] on icon "button" at bounding box center [844, 283] width 19 height 19
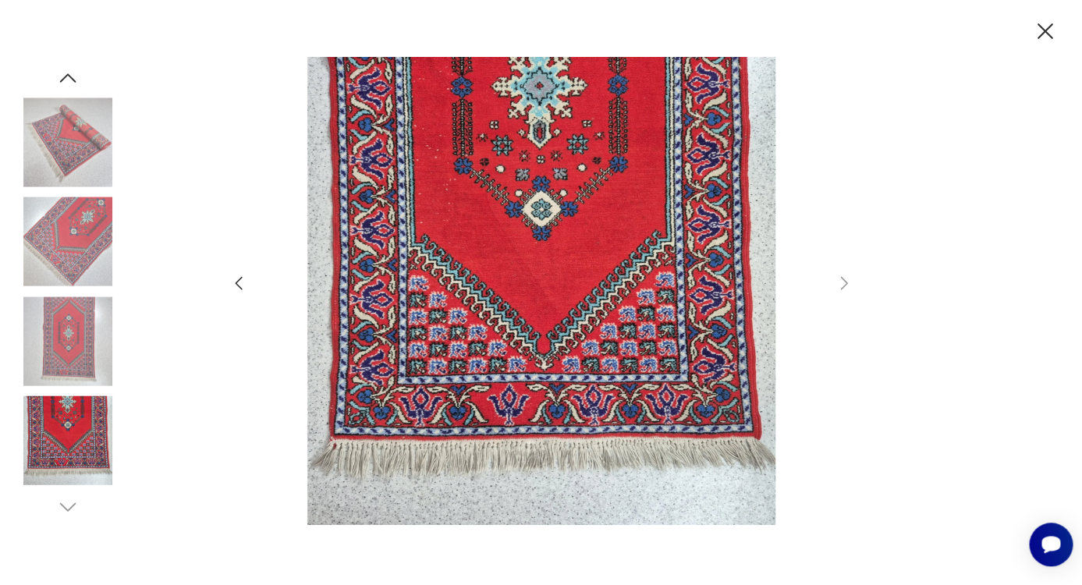
click at [237, 287] on icon "button" at bounding box center [238, 283] width 19 height 19
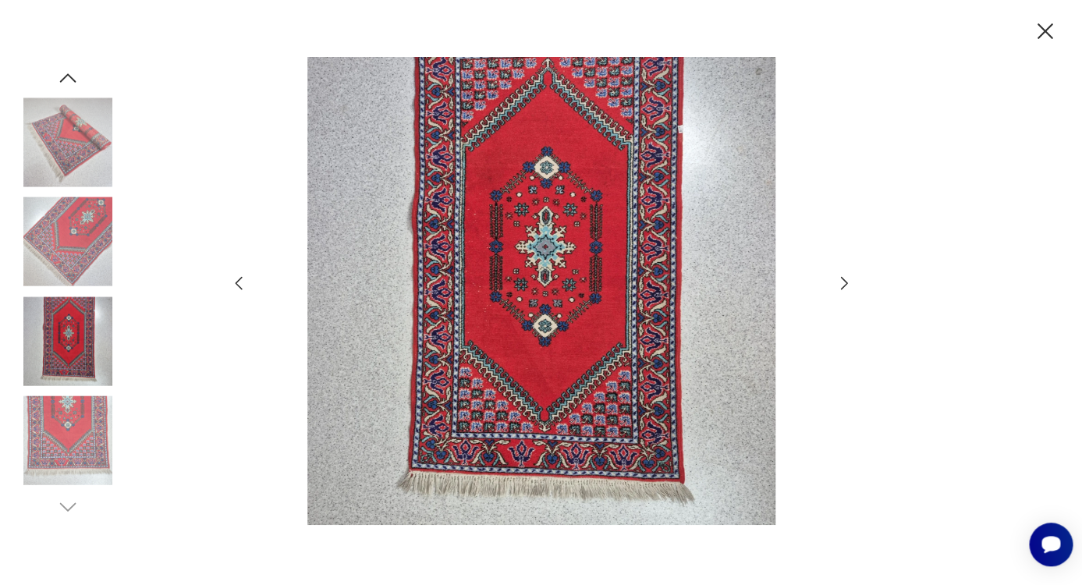
click at [238, 287] on icon "button" at bounding box center [238, 283] width 19 height 19
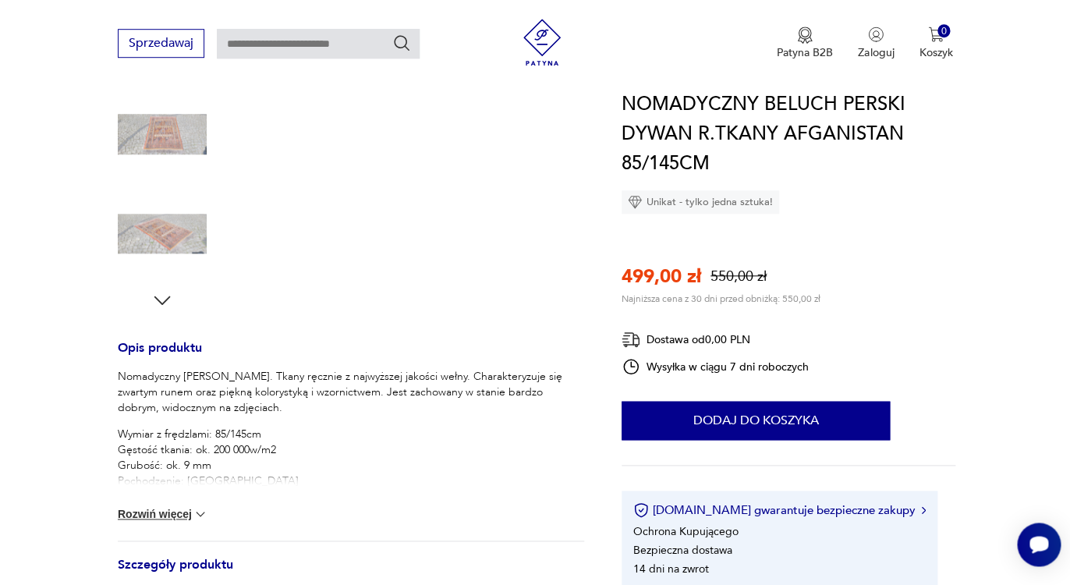
scroll to position [399, 0]
click at [200, 516] on img at bounding box center [201, 513] width 16 height 16
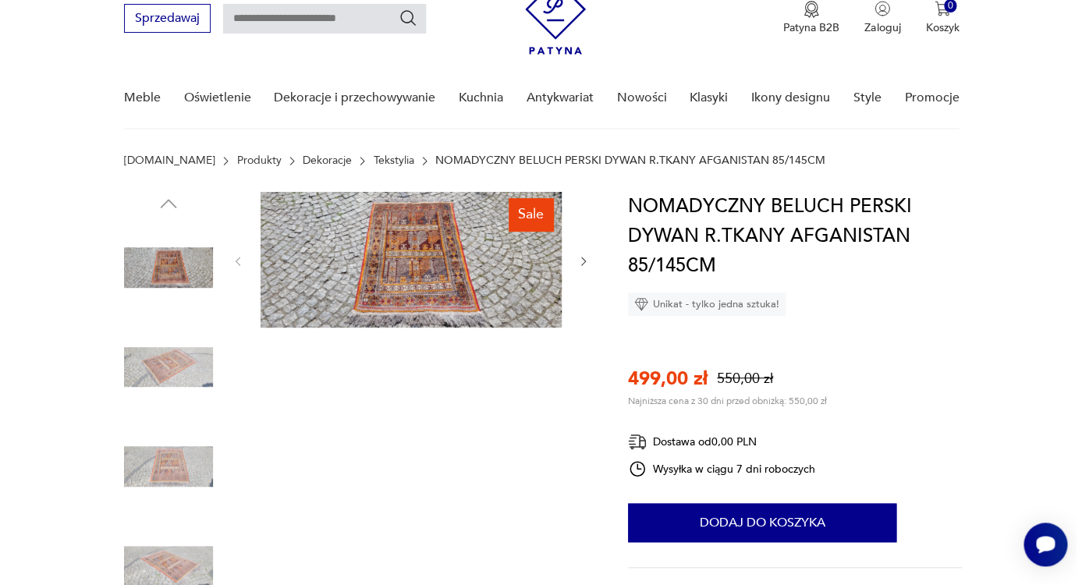
scroll to position [0, 0]
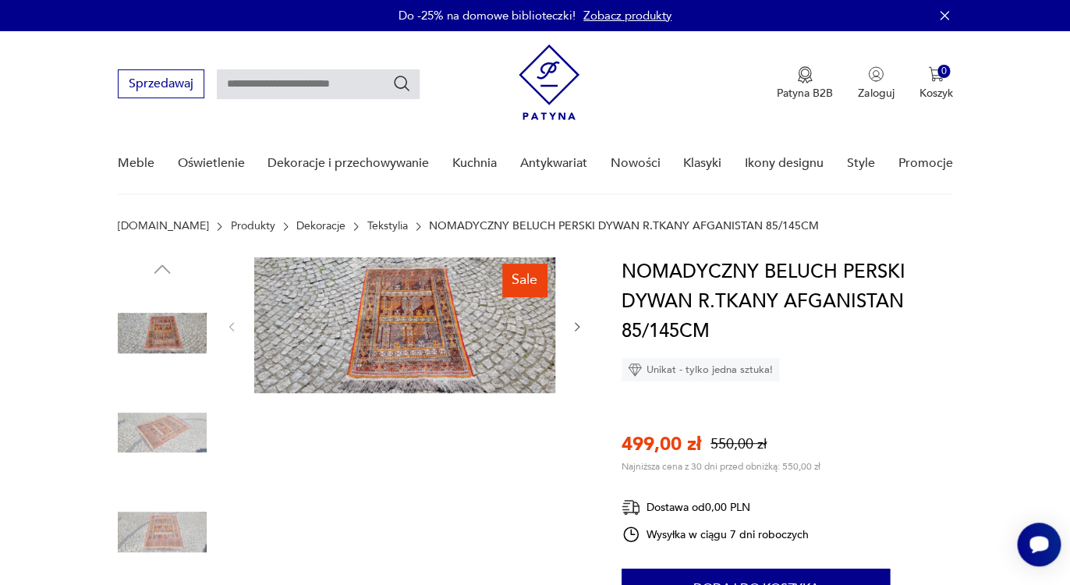
click at [376, 352] on img at bounding box center [404, 325] width 301 height 136
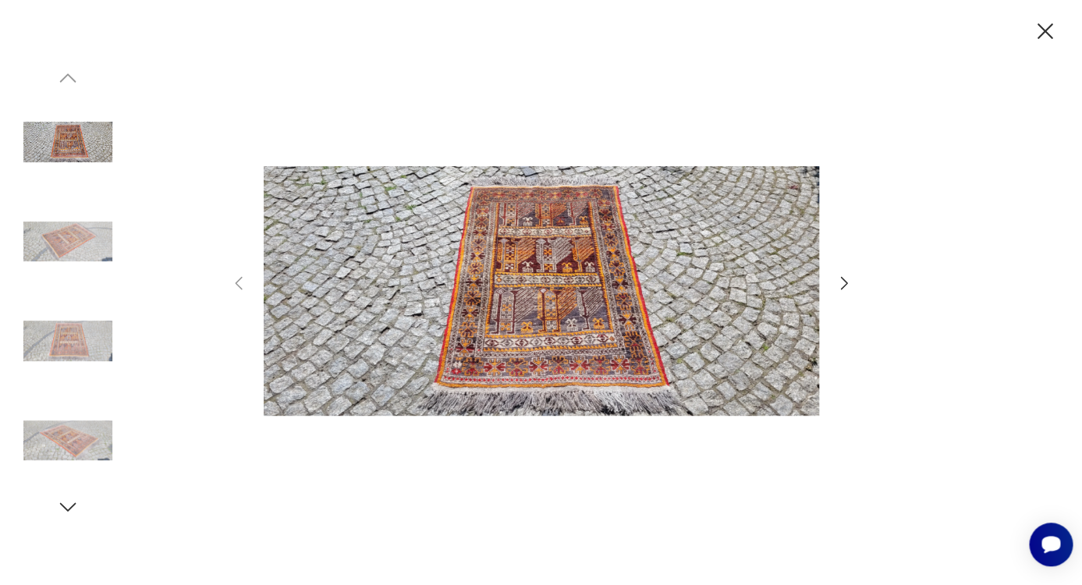
click at [841, 280] on icon "button" at bounding box center [844, 283] width 19 height 19
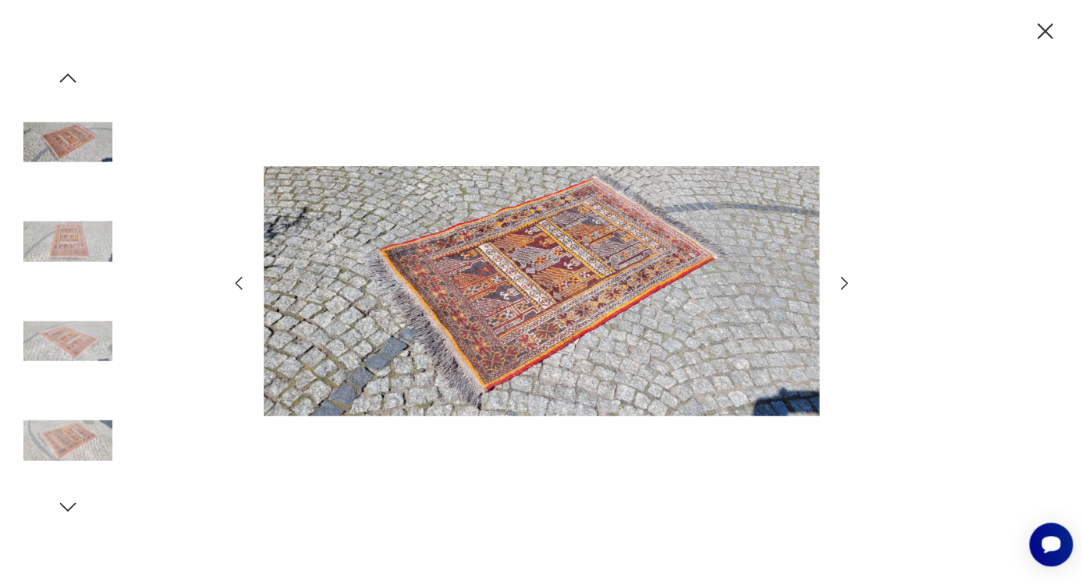
click at [845, 282] on icon "button" at bounding box center [844, 283] width 19 height 19
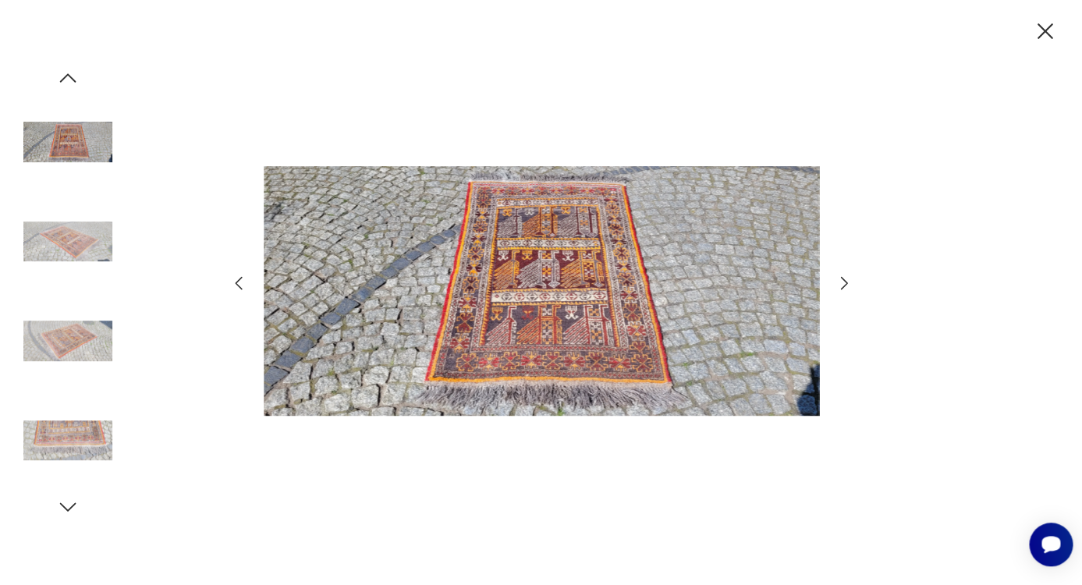
click at [843, 285] on icon "button" at bounding box center [844, 283] width 19 height 19
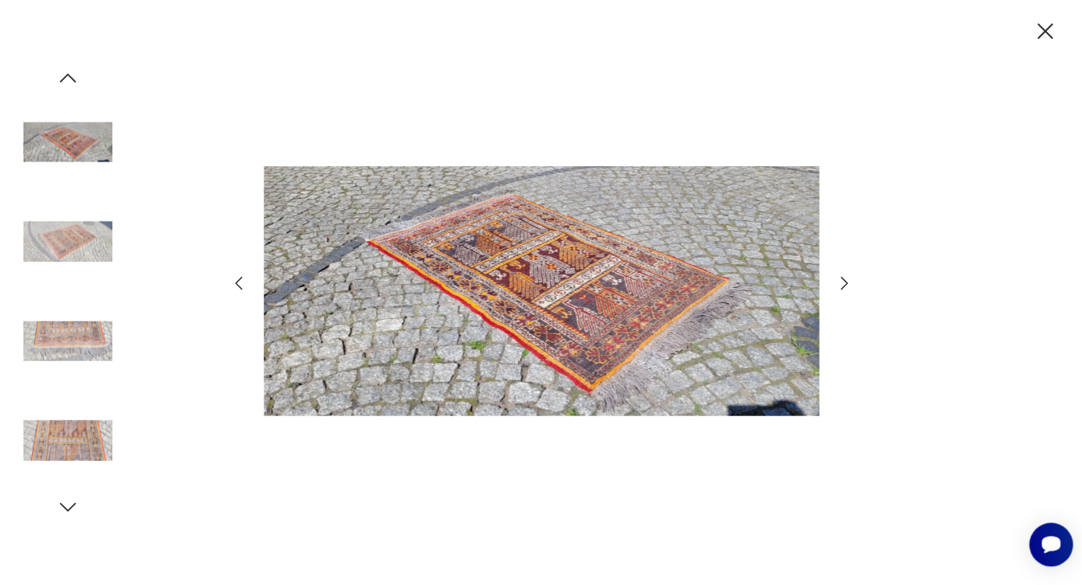
click at [843, 286] on icon "button" at bounding box center [844, 283] width 19 height 19
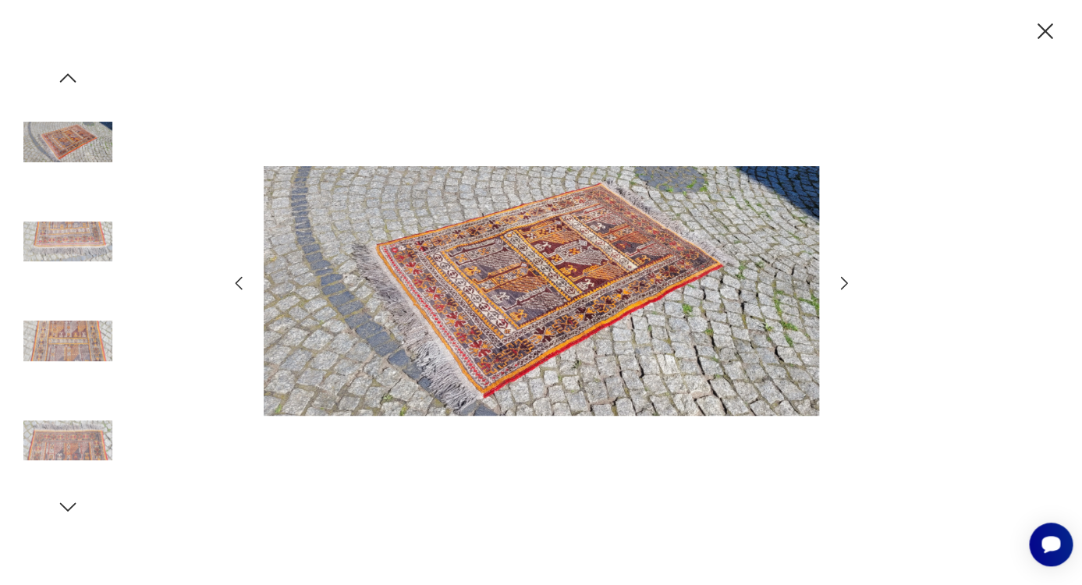
click at [843, 286] on icon "button" at bounding box center [844, 283] width 19 height 19
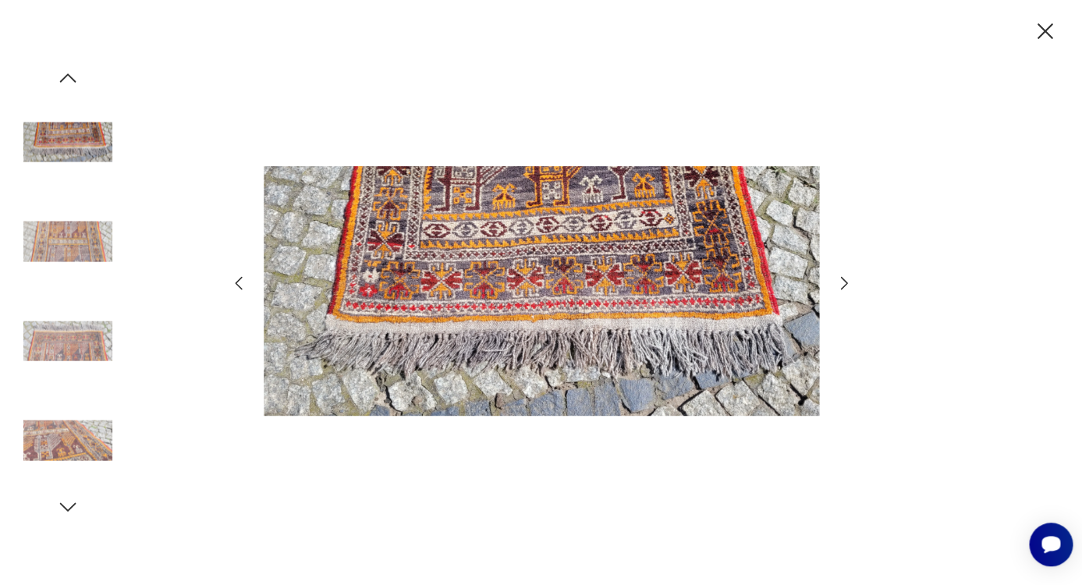
click at [843, 286] on icon "button" at bounding box center [844, 283] width 19 height 19
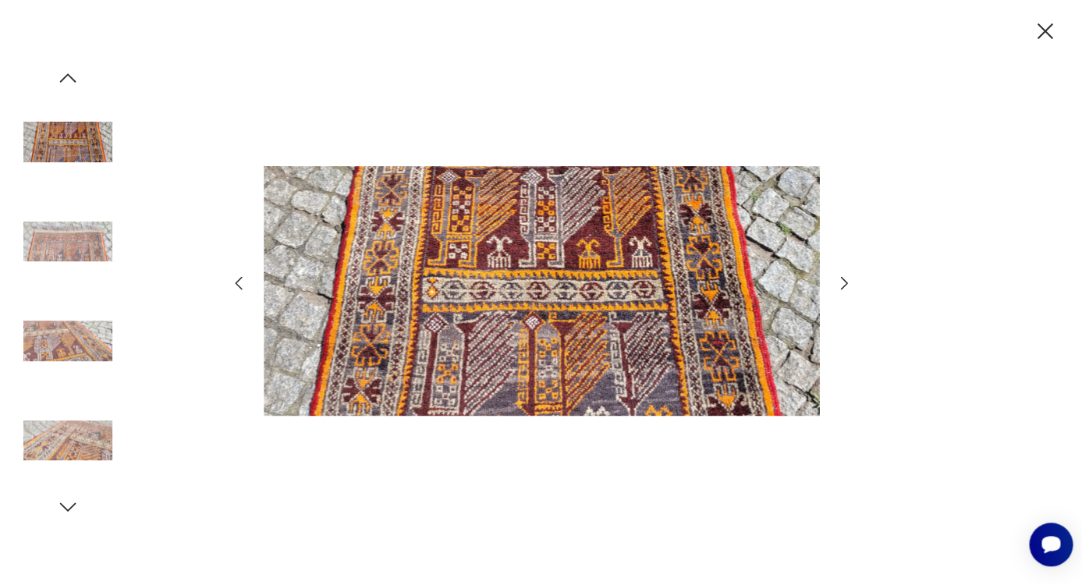
click at [843, 286] on icon "button" at bounding box center [844, 283] width 19 height 19
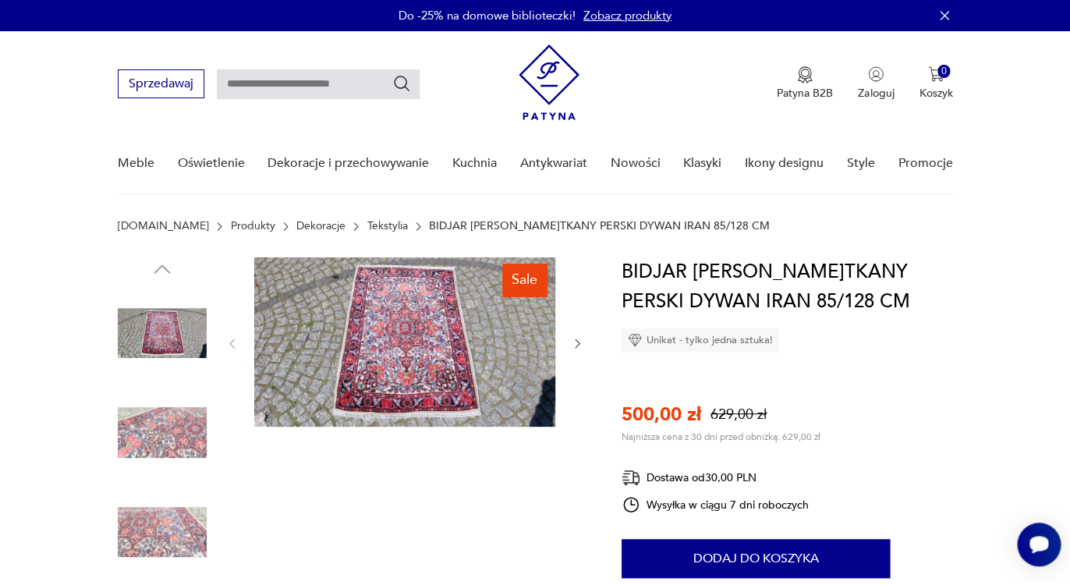
click at [443, 327] on img at bounding box center [404, 341] width 301 height 169
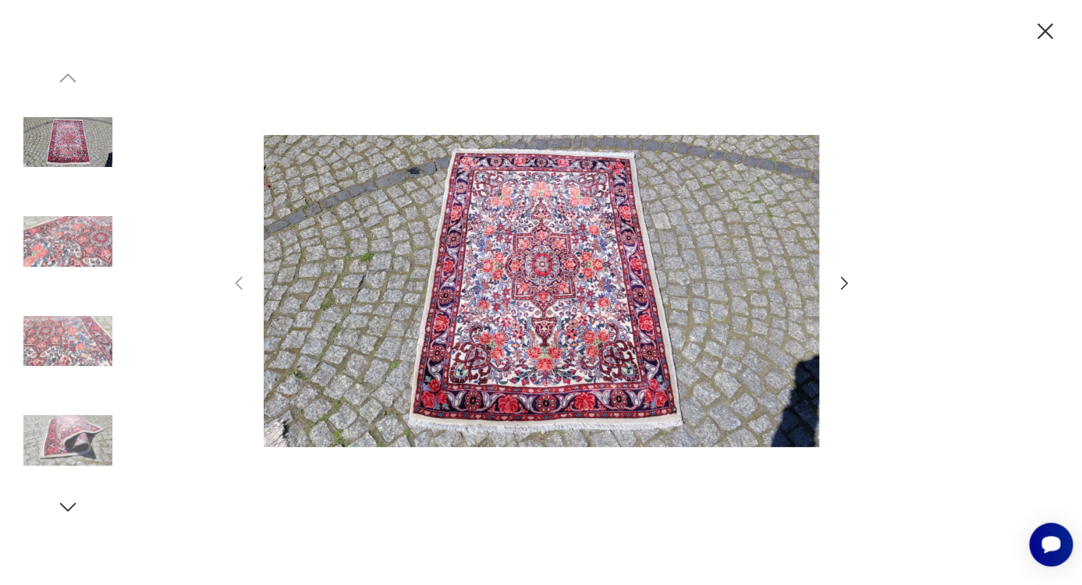
click at [840, 285] on icon "button" at bounding box center [844, 283] width 19 height 19
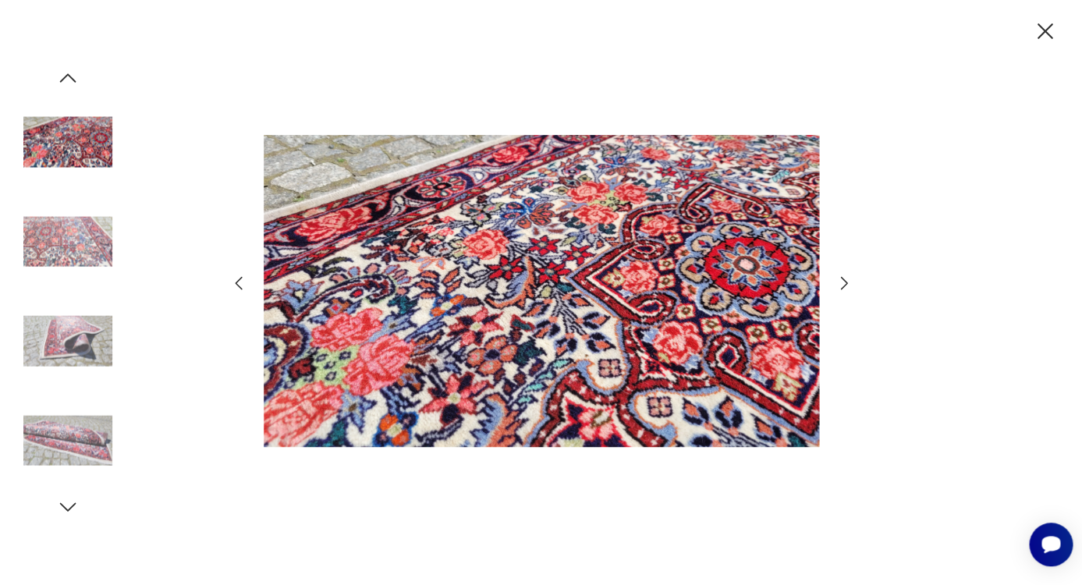
click at [842, 285] on icon "button" at bounding box center [844, 283] width 19 height 19
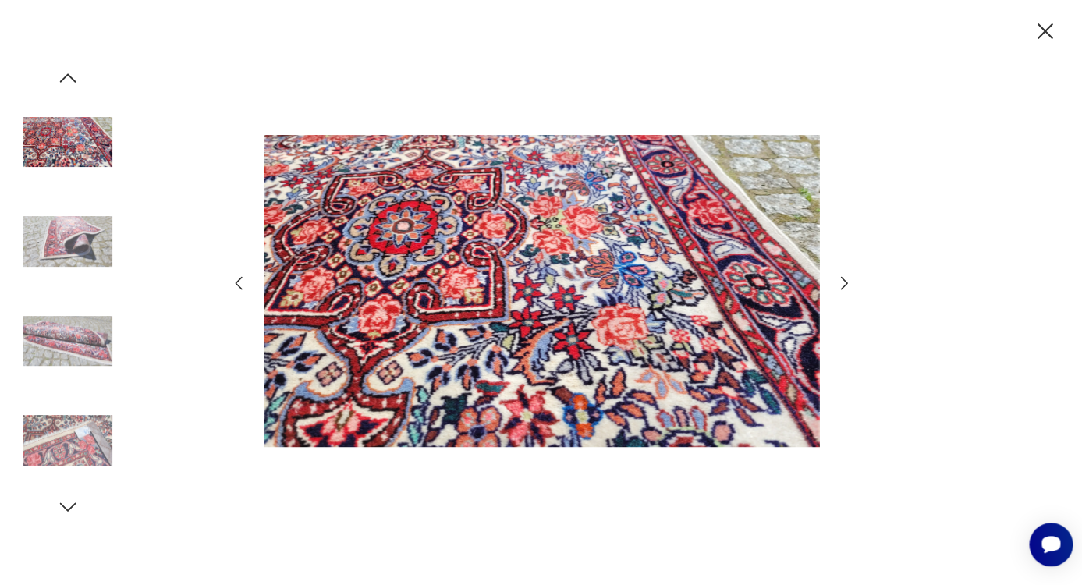
click at [842, 285] on icon "button" at bounding box center [844, 283] width 19 height 19
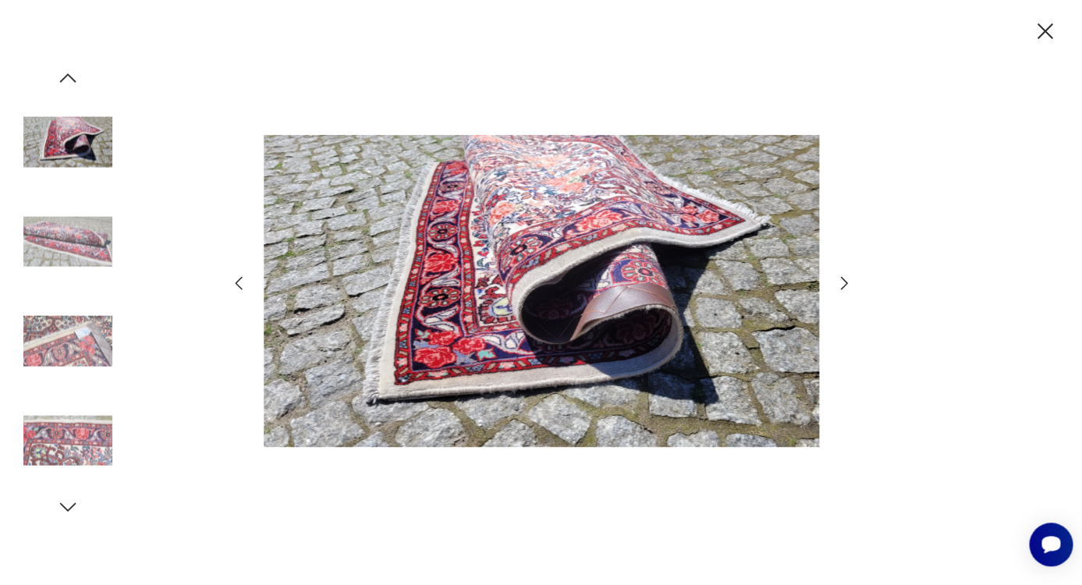
click at [775, 288] on img at bounding box center [542, 291] width 556 height 468
click at [226, 281] on div at bounding box center [541, 292] width 1082 height 585
click at [248, 285] on div at bounding box center [541, 292] width 624 height 471
click at [243, 283] on icon "button" at bounding box center [238, 283] width 19 height 19
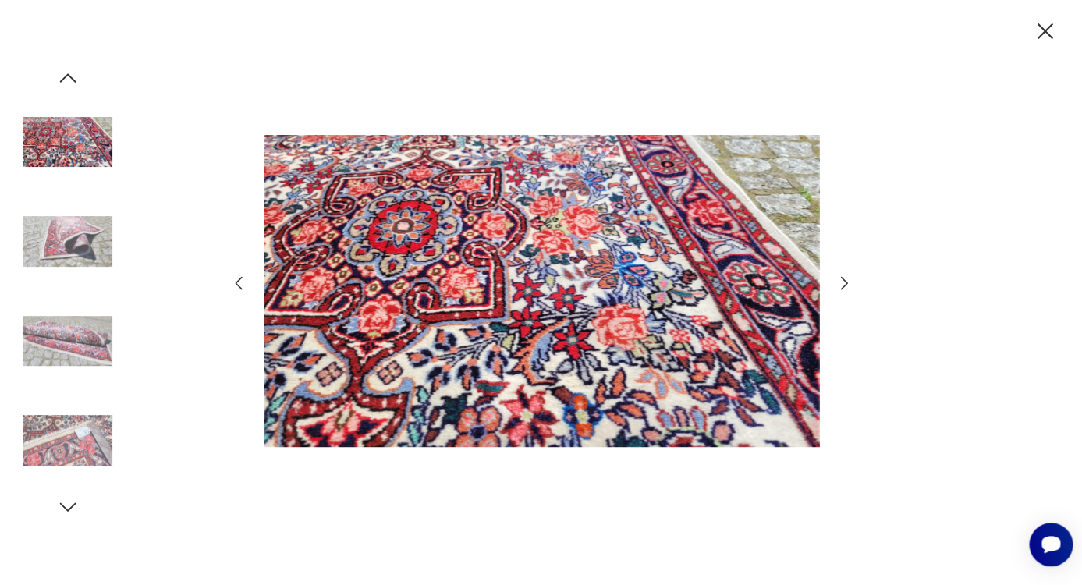
click at [840, 284] on icon "button" at bounding box center [844, 283] width 19 height 19
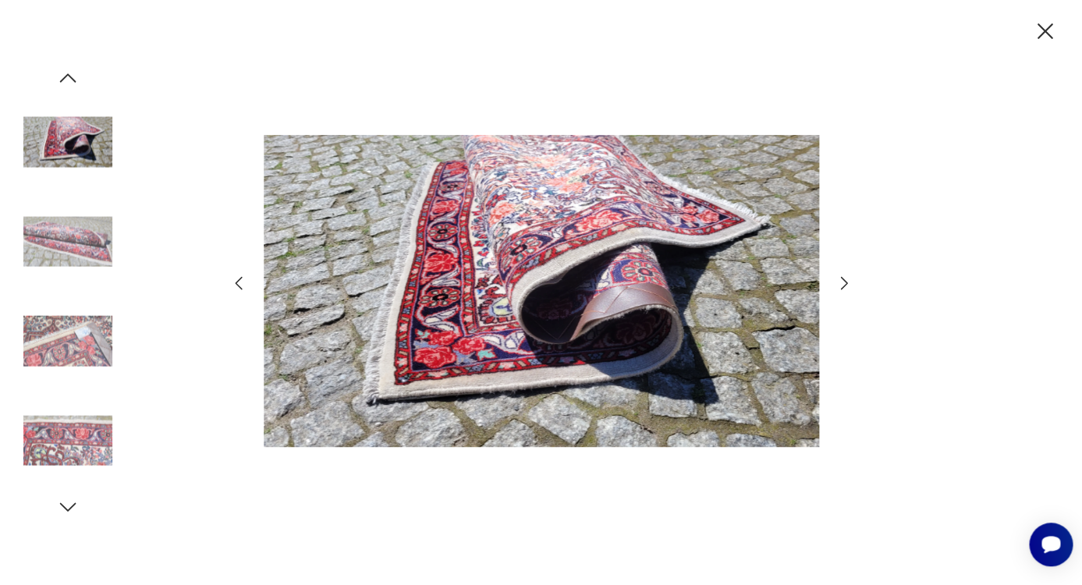
click at [840, 283] on icon "button" at bounding box center [844, 283] width 19 height 19
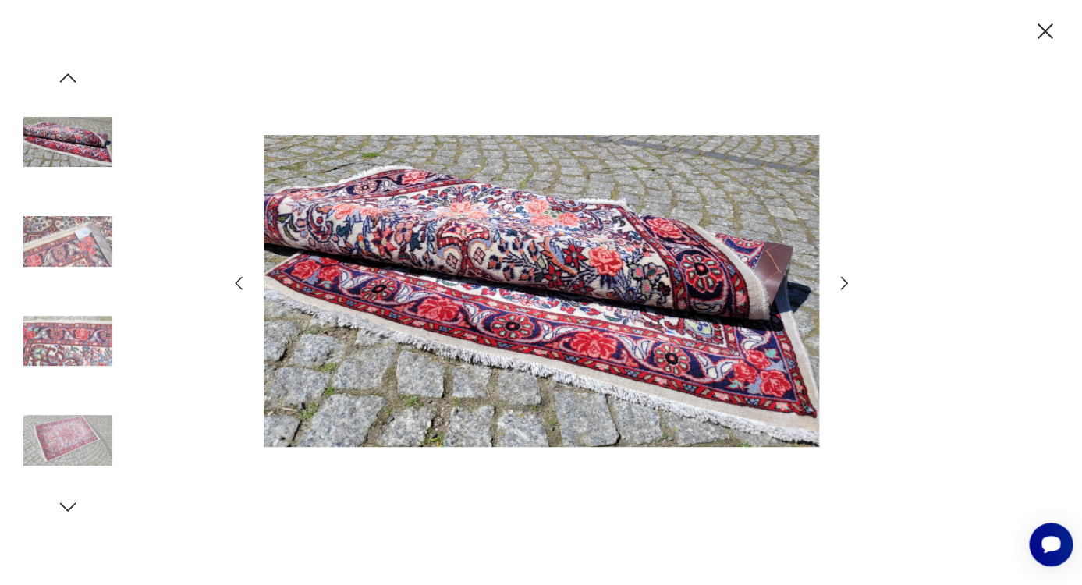
click at [840, 284] on icon "button" at bounding box center [844, 283] width 19 height 19
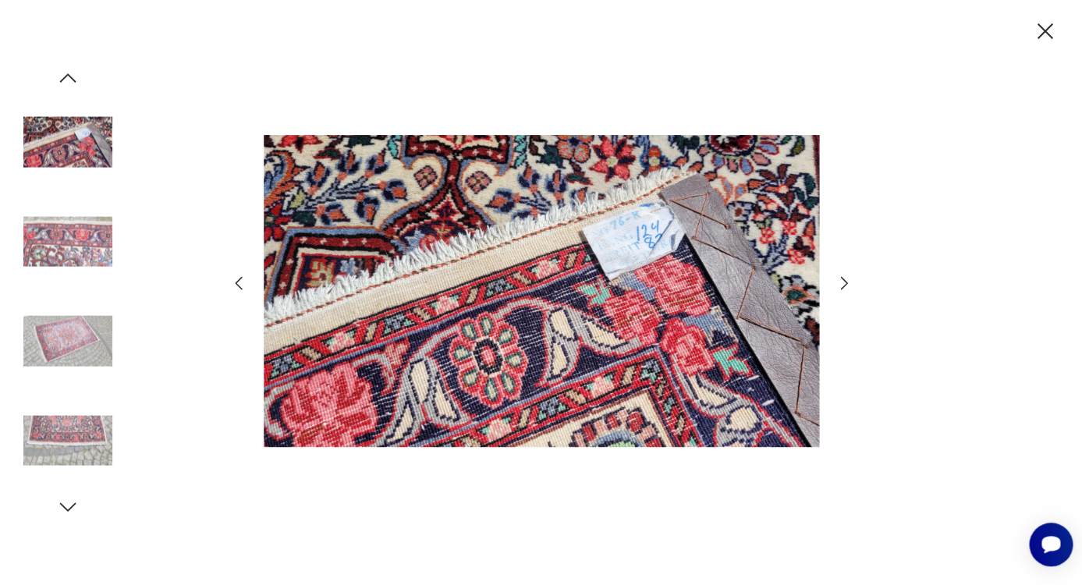
click at [840, 283] on icon "button" at bounding box center [844, 283] width 19 height 19
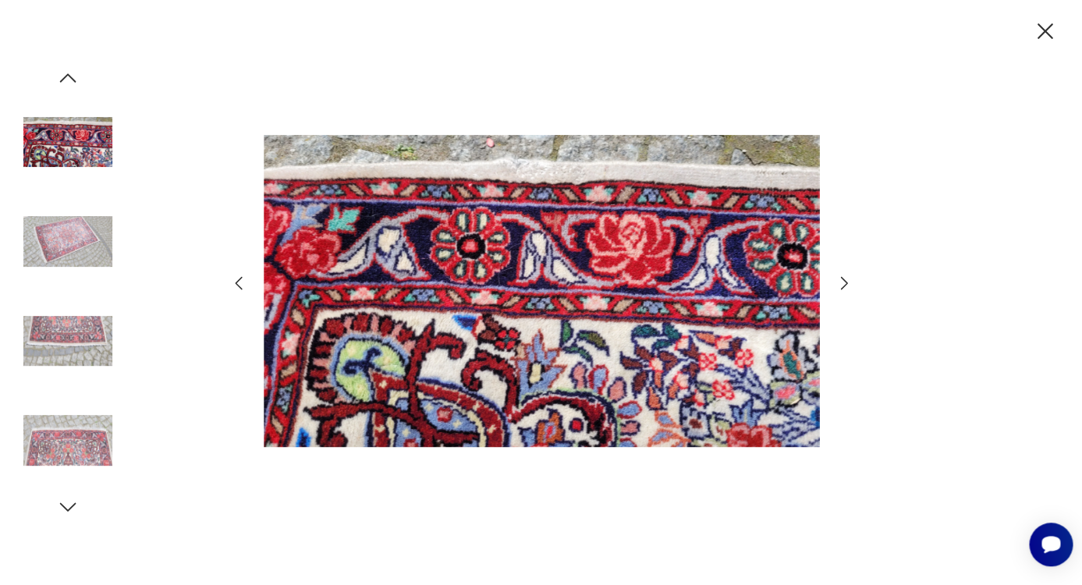
click at [841, 283] on icon "button" at bounding box center [844, 283] width 19 height 19
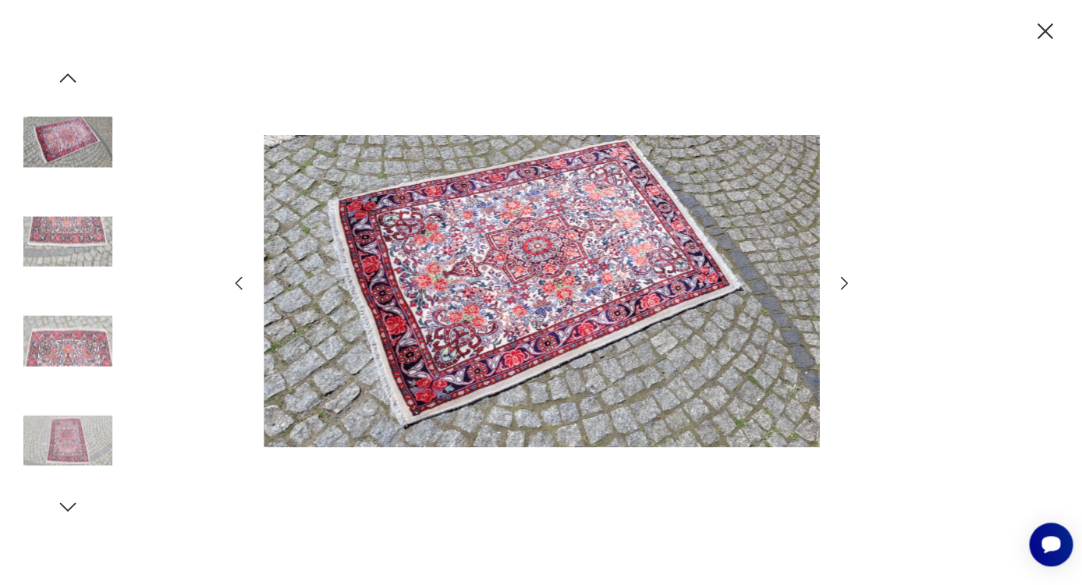
click at [841, 283] on icon "button" at bounding box center [844, 283] width 19 height 19
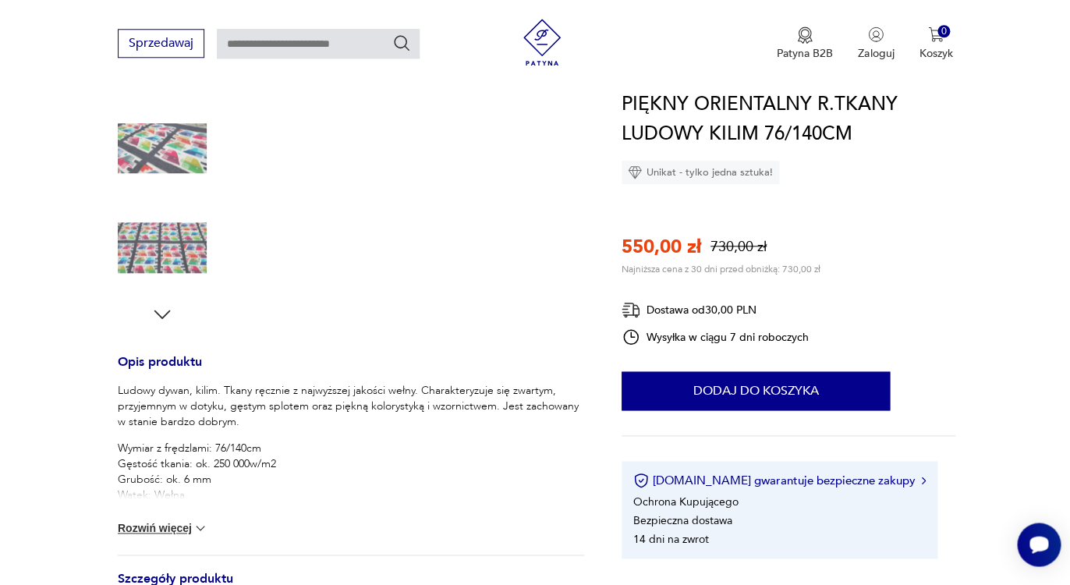
scroll to position [387, 0]
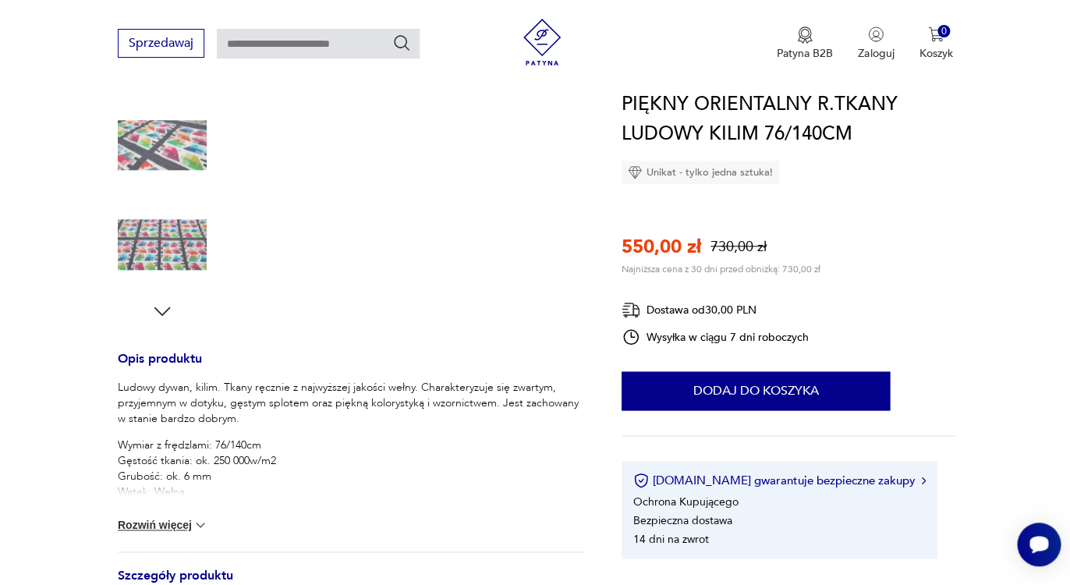
click at [179, 531] on button "Rozwiń więcej" at bounding box center [163, 525] width 91 height 16
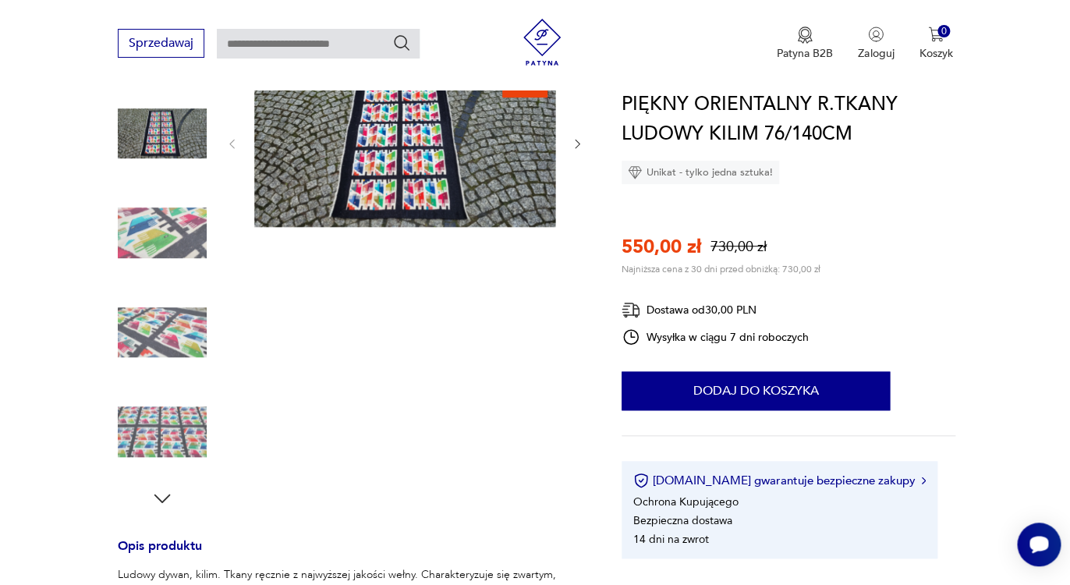
scroll to position [0, 0]
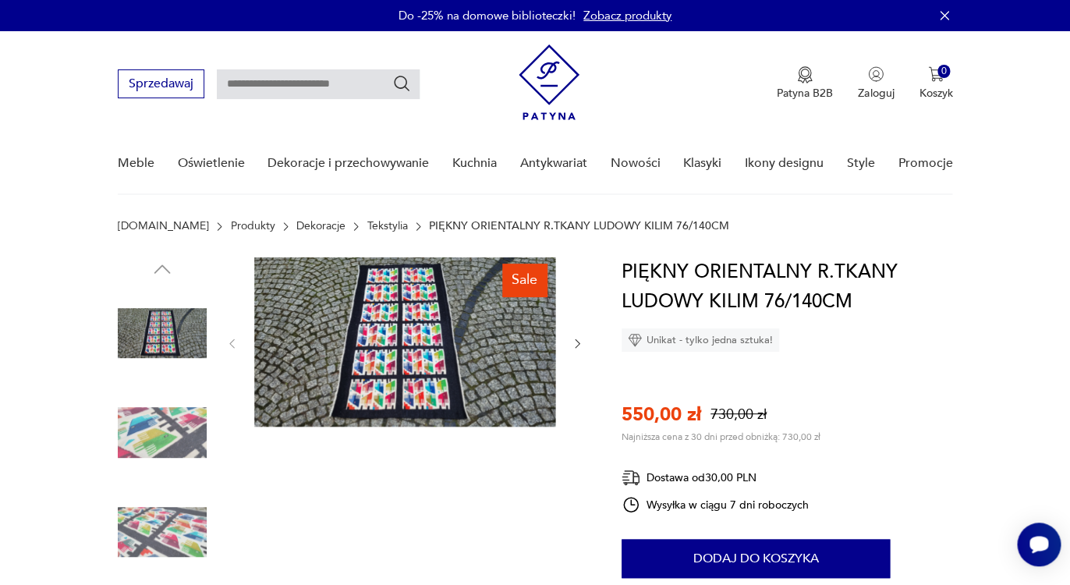
click at [332, 295] on img at bounding box center [404, 341] width 301 height 169
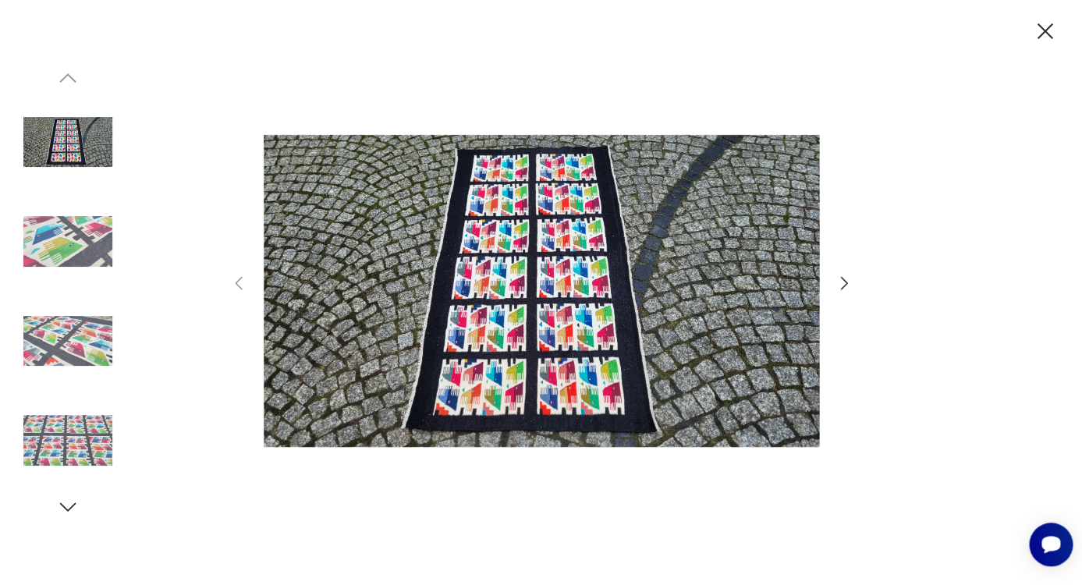
click at [839, 289] on icon "button" at bounding box center [844, 283] width 19 height 19
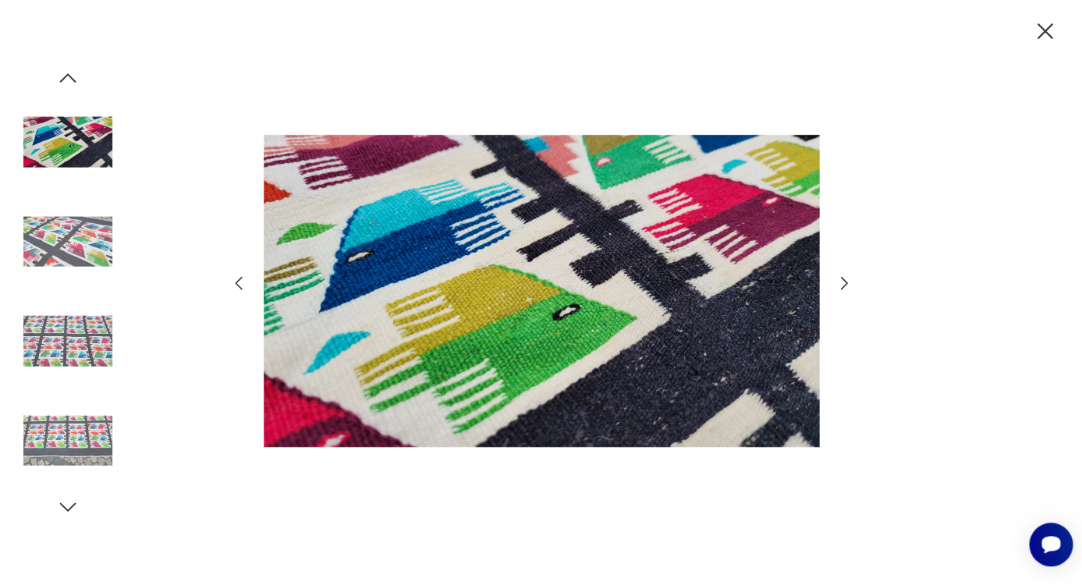
click at [843, 286] on icon "button" at bounding box center [844, 283] width 19 height 19
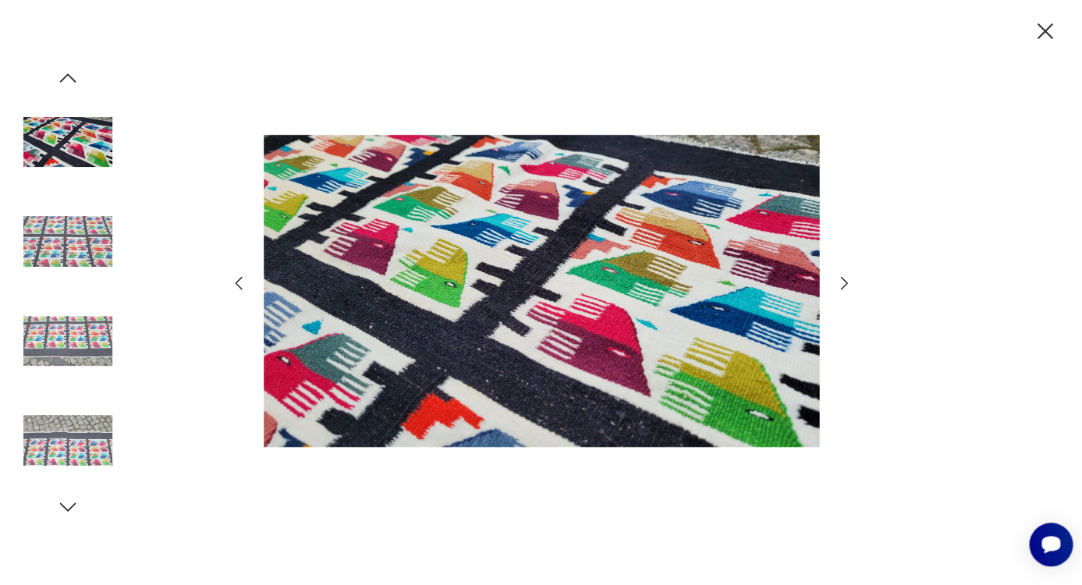
click at [847, 285] on icon "button" at bounding box center [844, 283] width 19 height 19
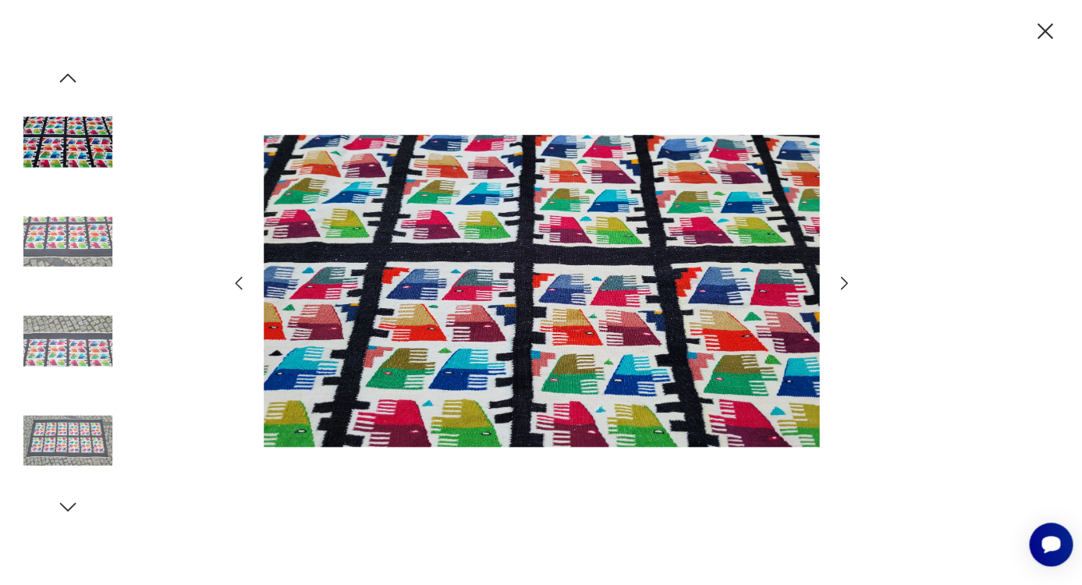
click at [849, 284] on icon "button" at bounding box center [844, 283] width 19 height 19
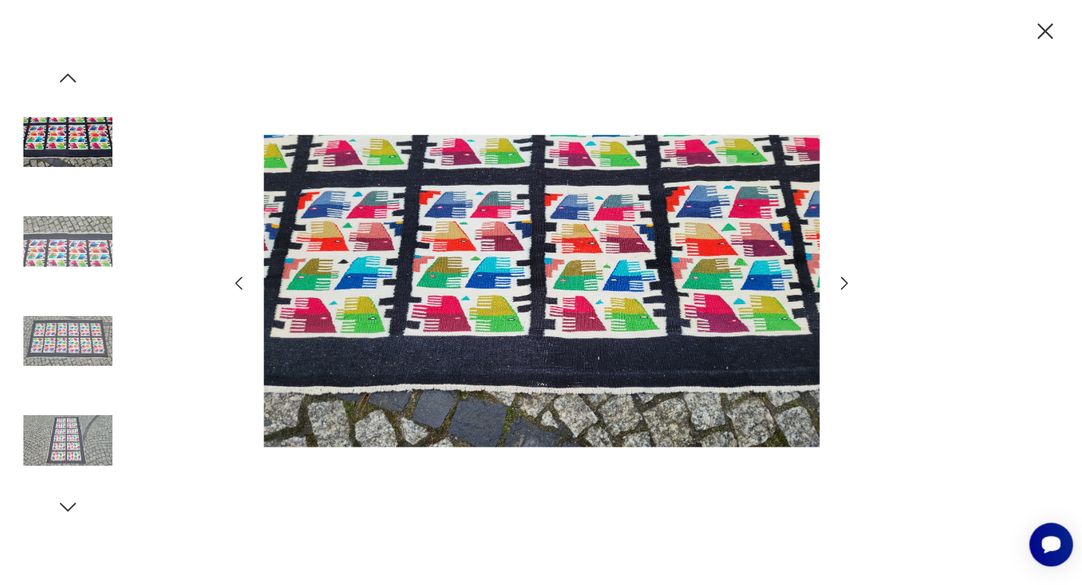
click at [849, 284] on icon "button" at bounding box center [844, 283] width 19 height 19
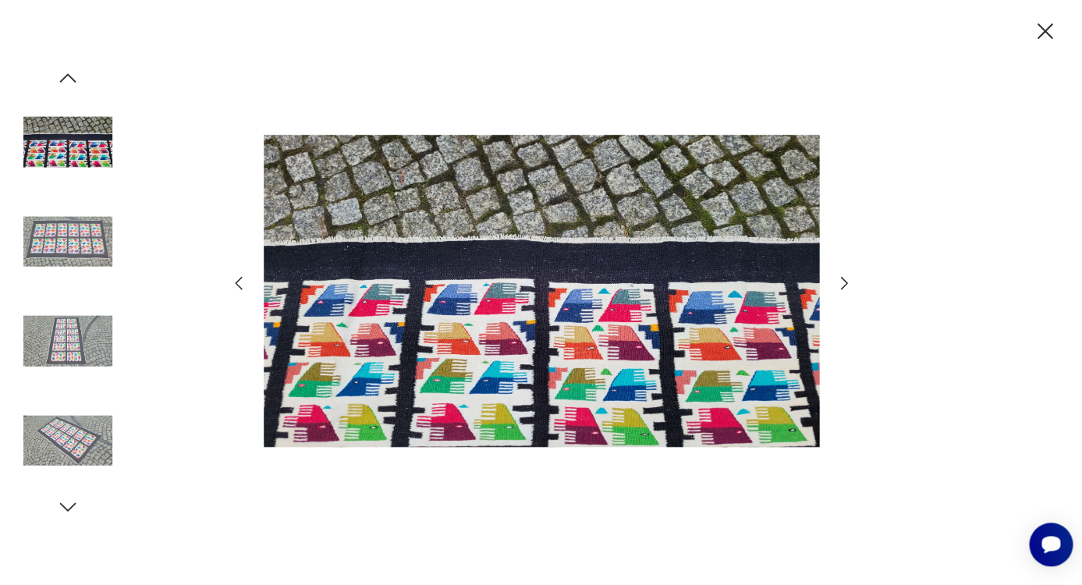
click at [1047, 27] on icon "button" at bounding box center [1044, 31] width 27 height 27
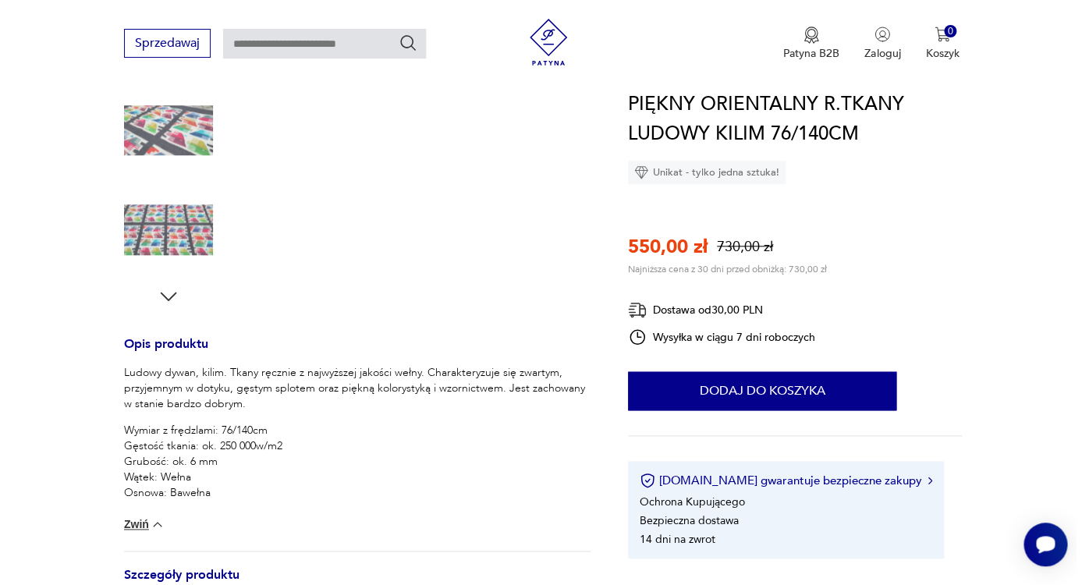
scroll to position [150, 0]
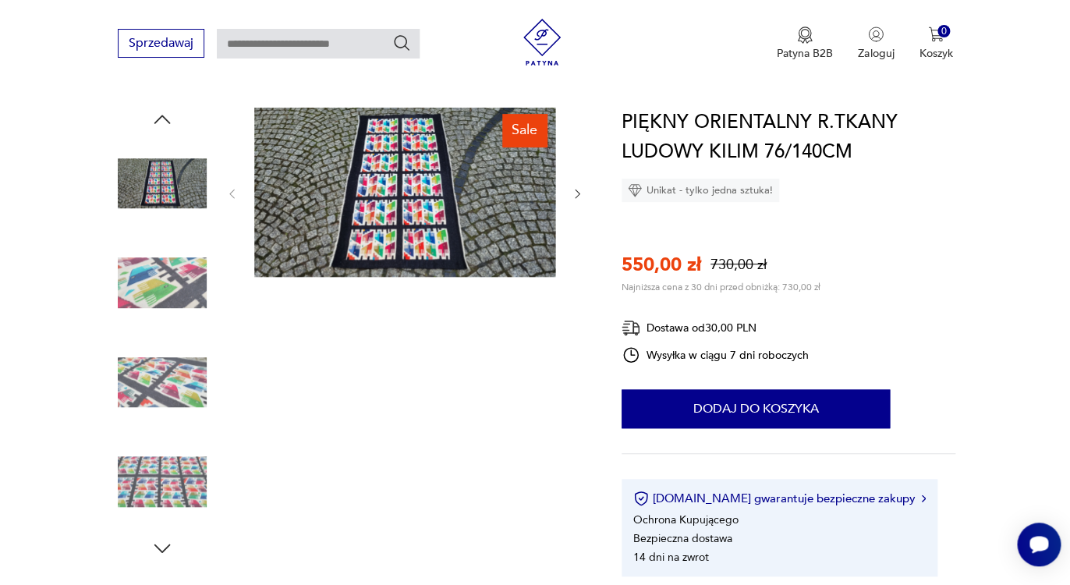
click at [373, 205] on img at bounding box center [404, 192] width 301 height 169
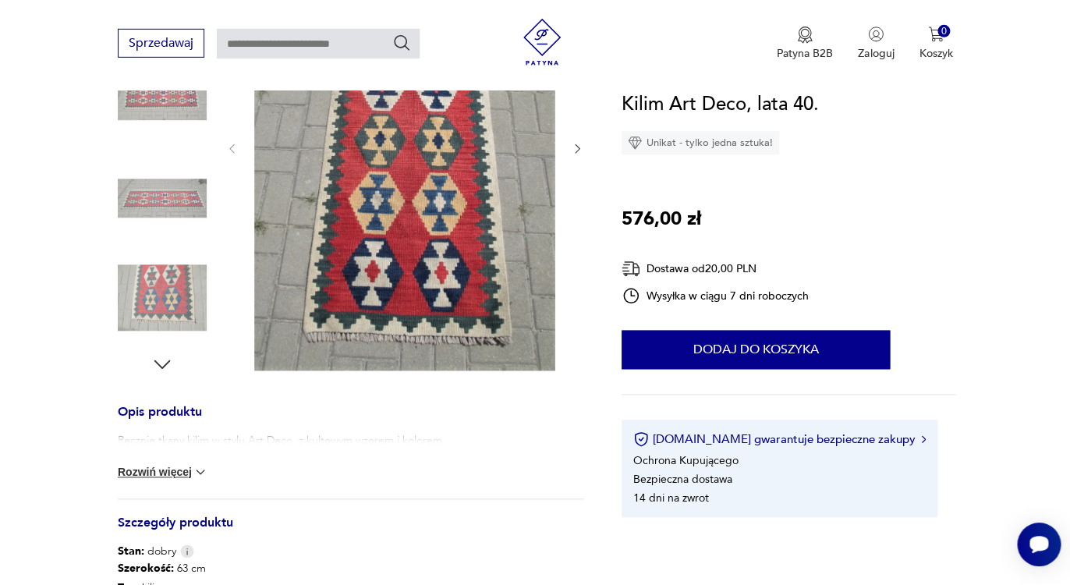
scroll to position [337, 0]
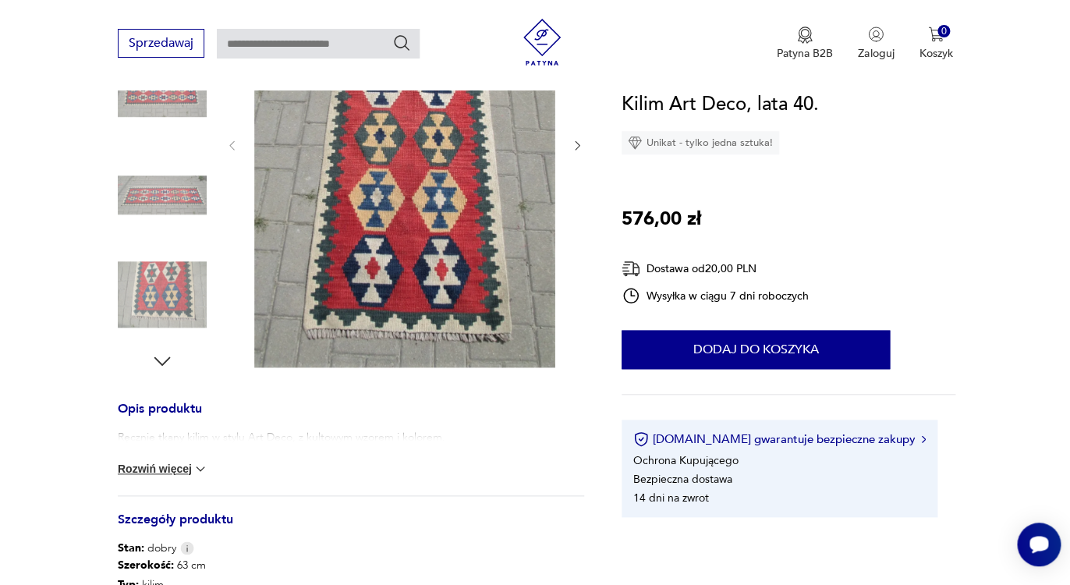
click at [190, 465] on button "Rozwiń więcej" at bounding box center [163, 469] width 91 height 16
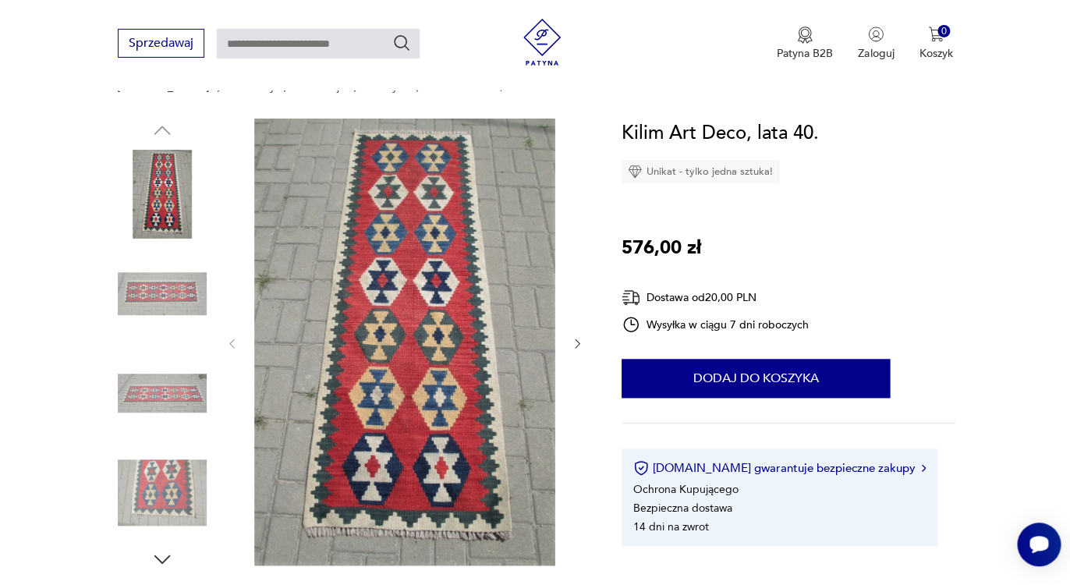
scroll to position [137, 0]
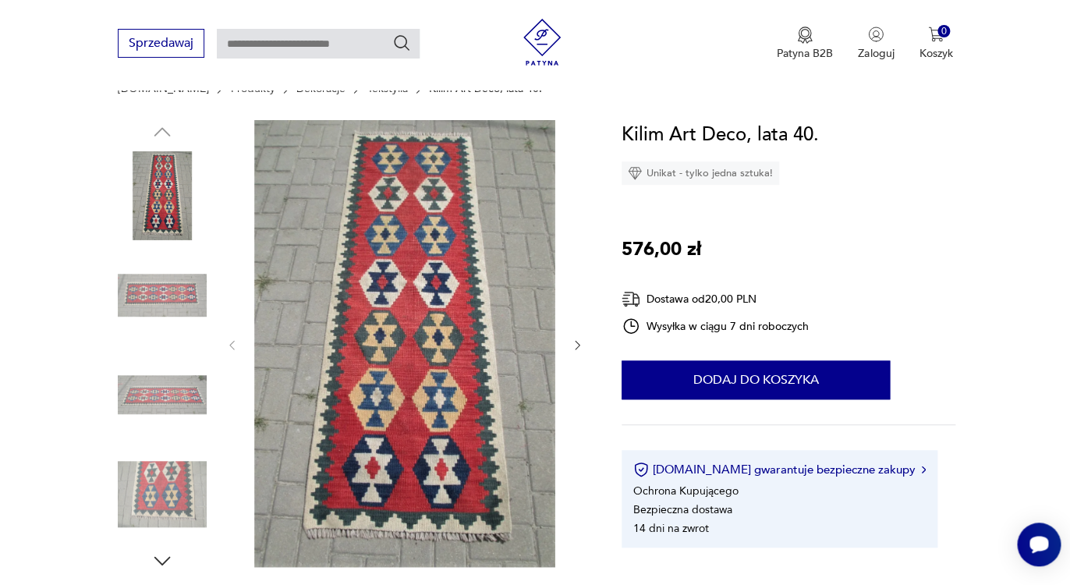
click at [174, 296] on img at bounding box center [162, 295] width 89 height 89
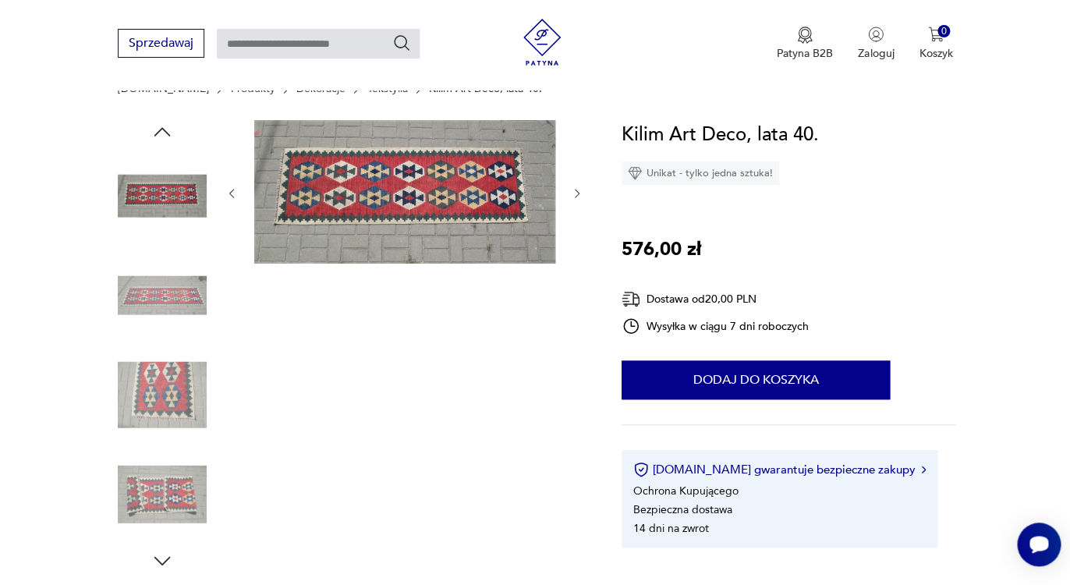
click at [167, 326] on img at bounding box center [162, 295] width 89 height 89
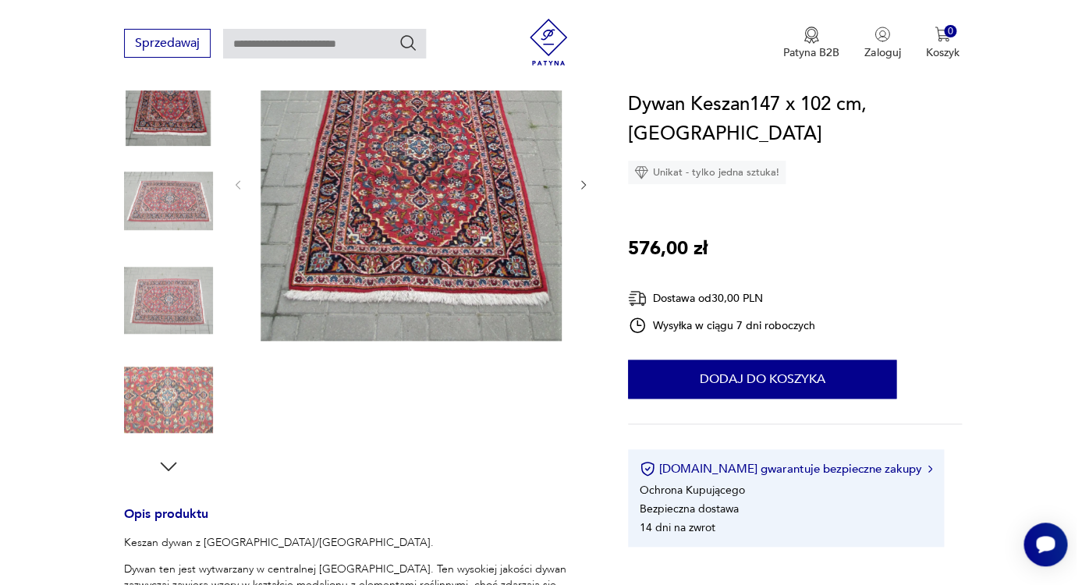
scroll to position [262, 0]
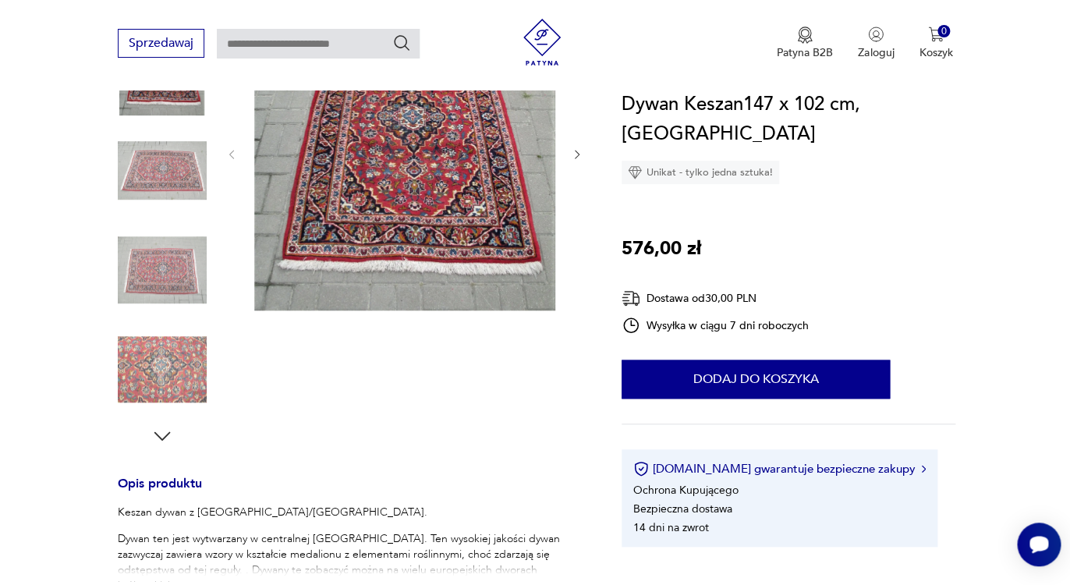
click at [439, 186] on img at bounding box center [404, 152] width 301 height 315
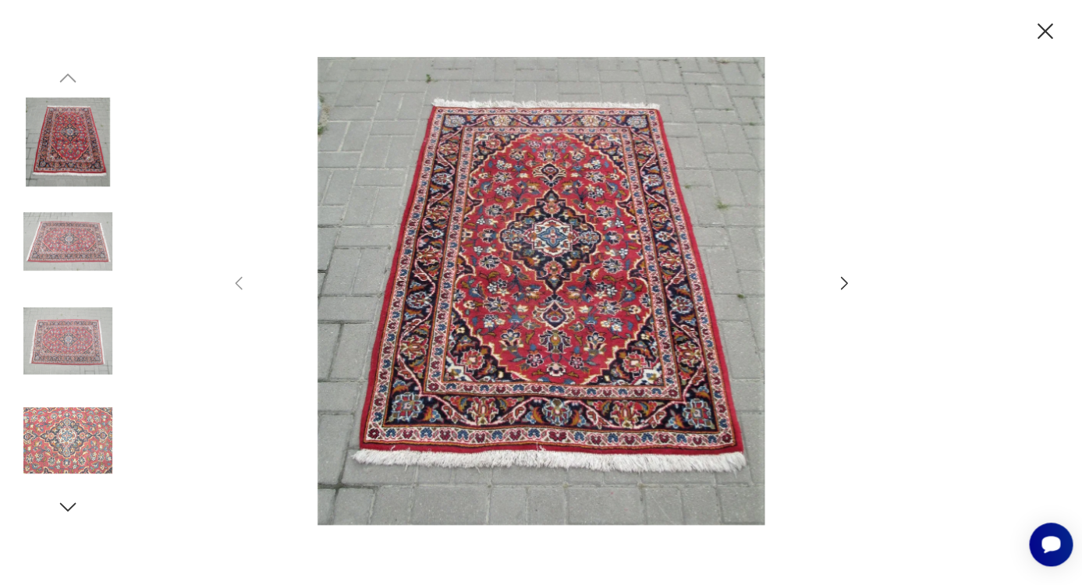
click at [840, 288] on icon "button" at bounding box center [844, 283] width 19 height 19
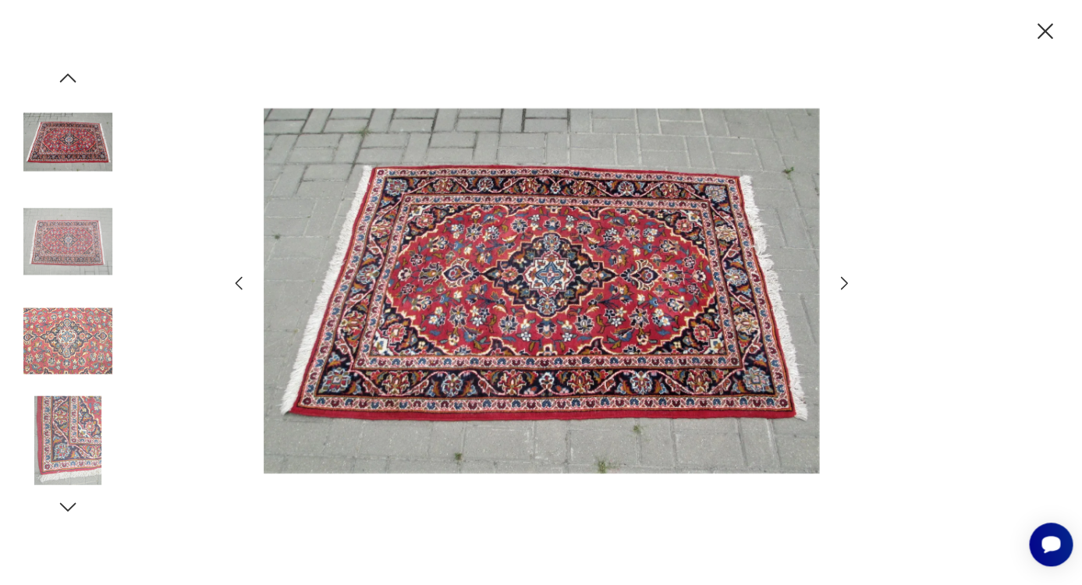
click at [842, 287] on icon "button" at bounding box center [844, 283] width 19 height 19
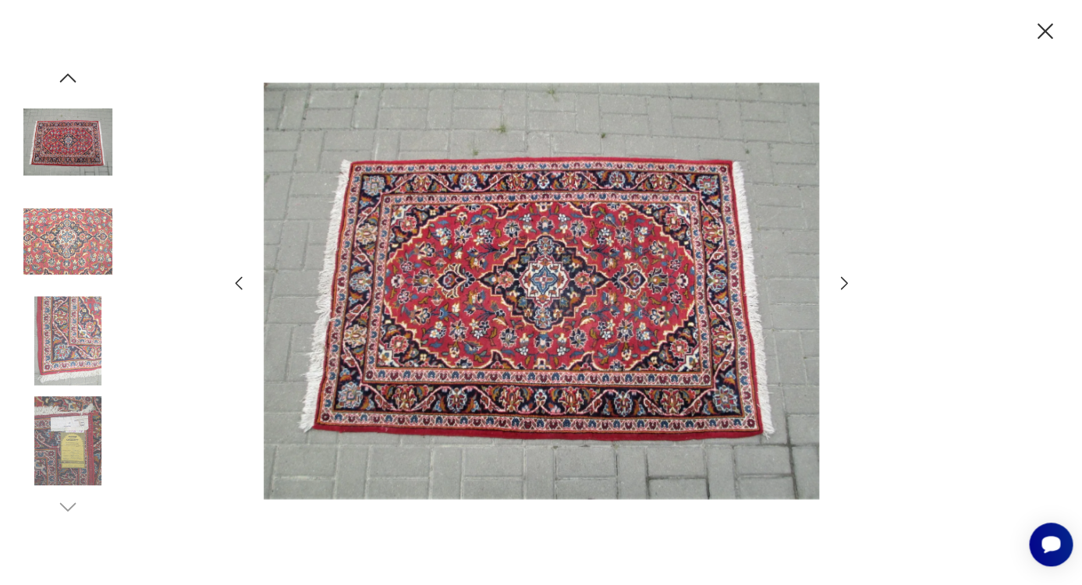
click at [842, 287] on icon "button" at bounding box center [844, 283] width 19 height 19
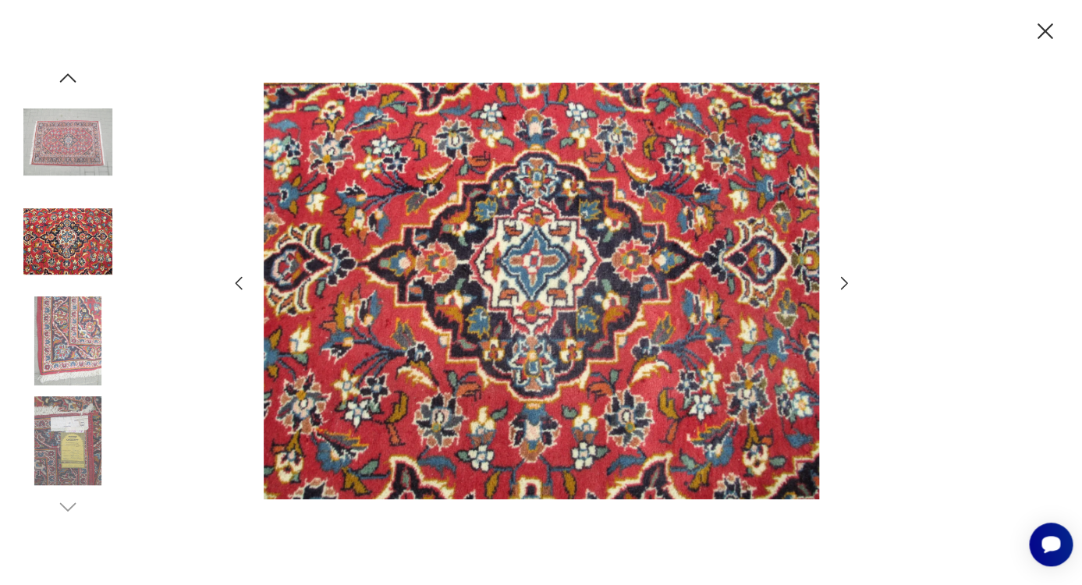
click at [842, 287] on icon "button" at bounding box center [844, 283] width 19 height 19
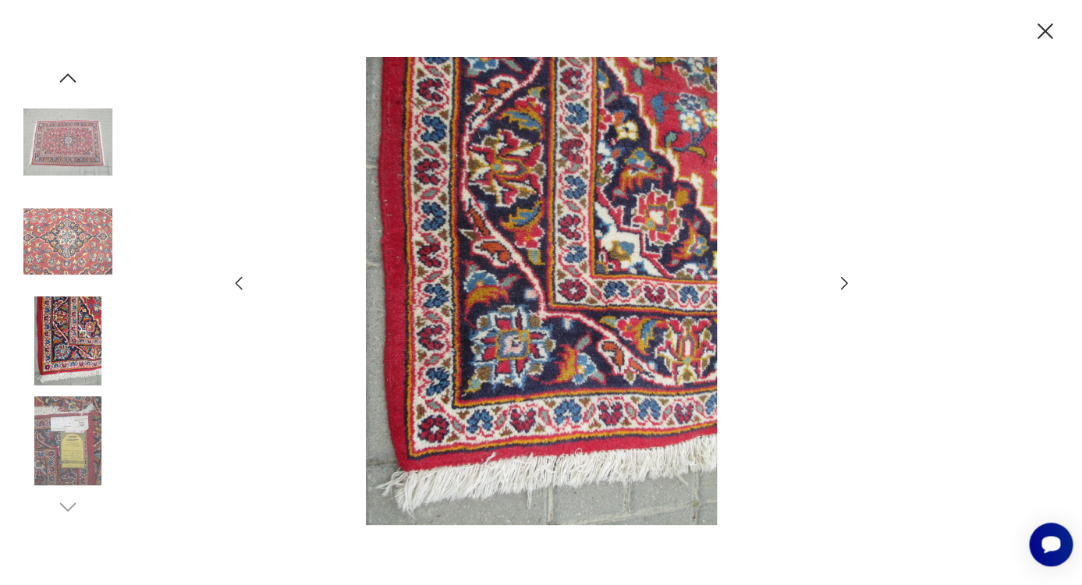
click at [843, 287] on icon "button" at bounding box center [843, 283] width 7 height 12
